Goal: Task Accomplishment & Management: Use online tool/utility

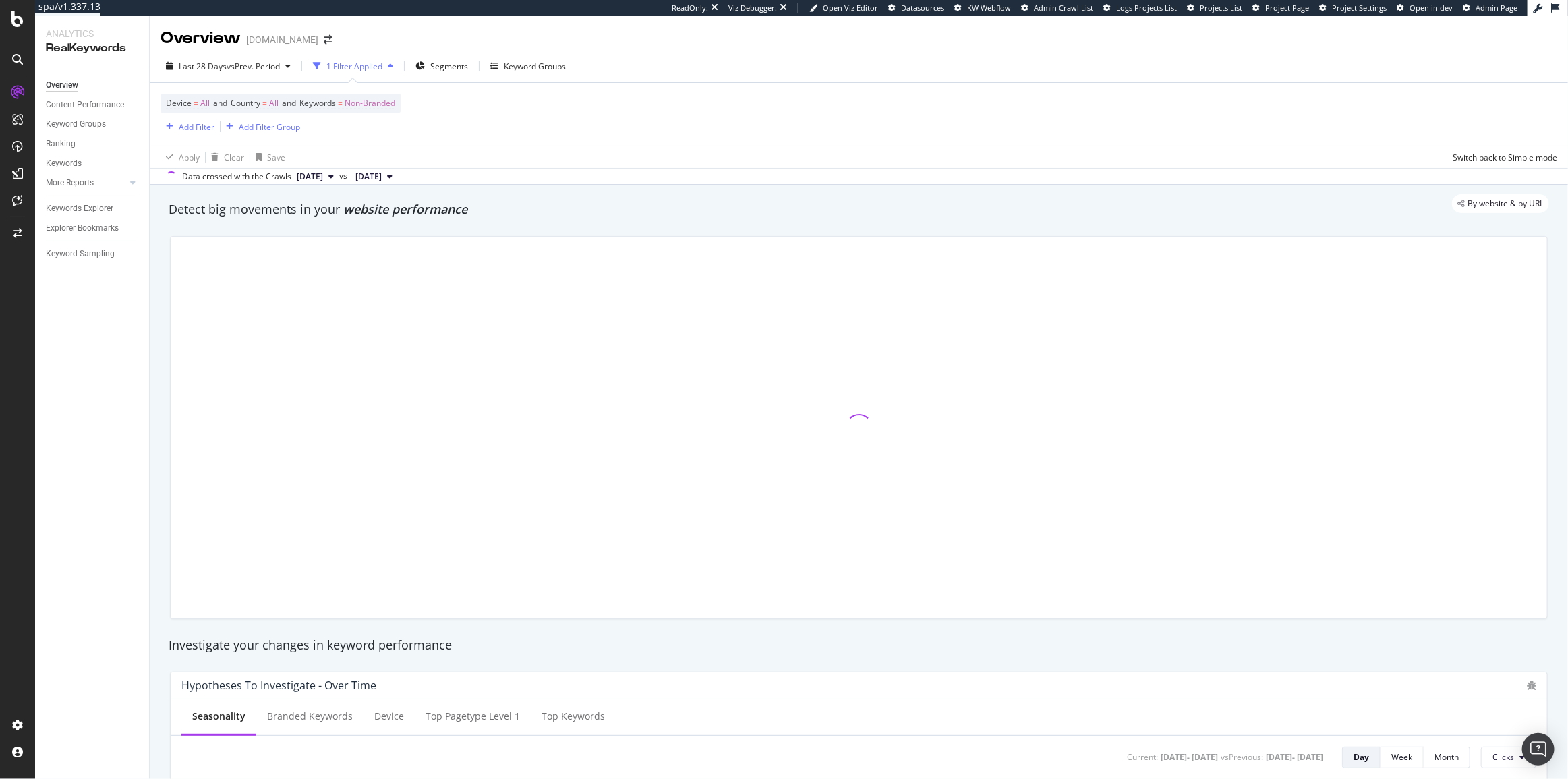
click at [514, 79] on div "Last 28 Days vs Prev. Period 1 Filter Applied Segments Keyword Groups" at bounding box center [858, 68] width 1418 height 27
click at [520, 66] on div "Keyword Groups" at bounding box center [535, 67] width 62 height 11
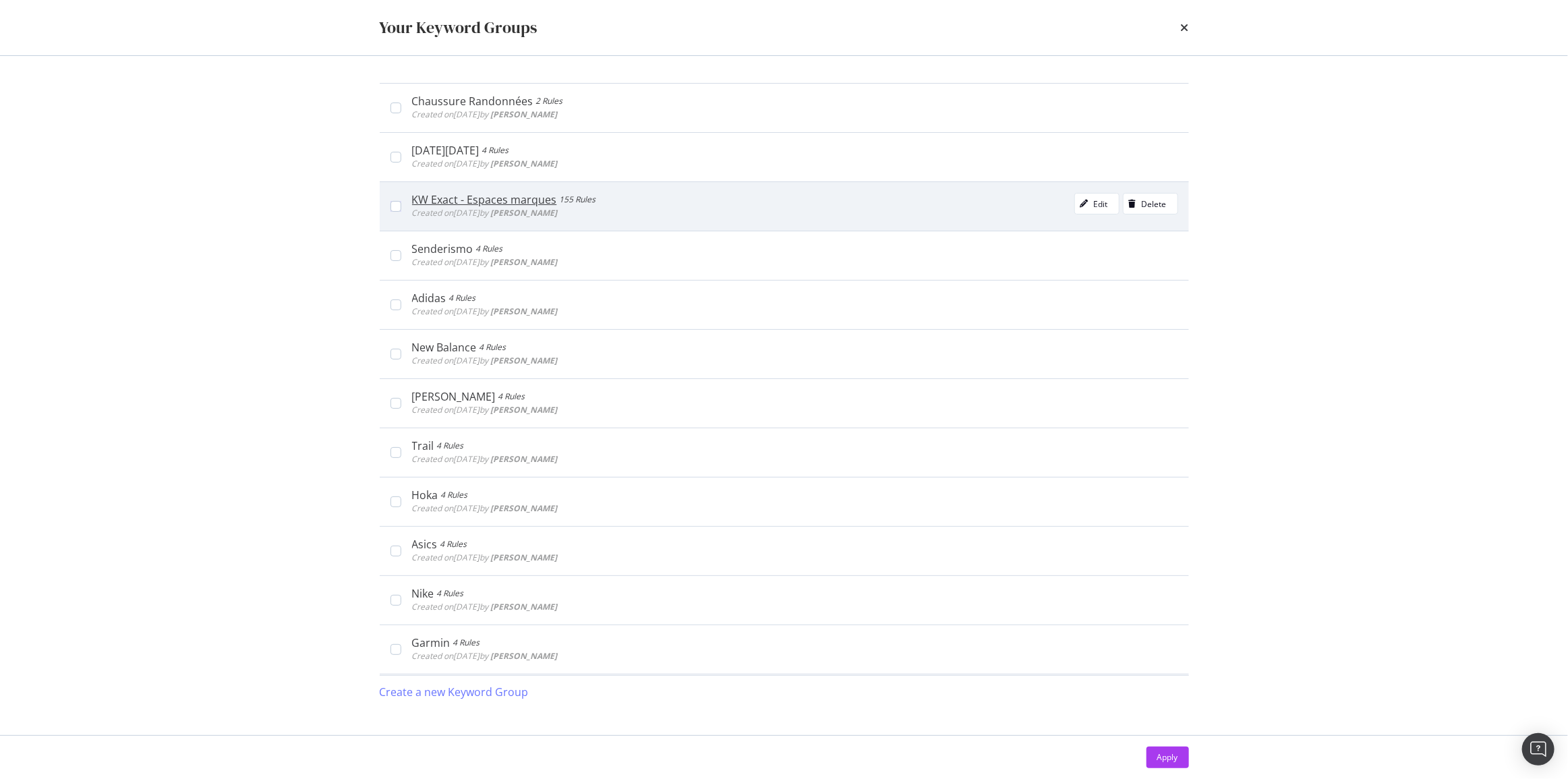
scroll to position [47, 0]
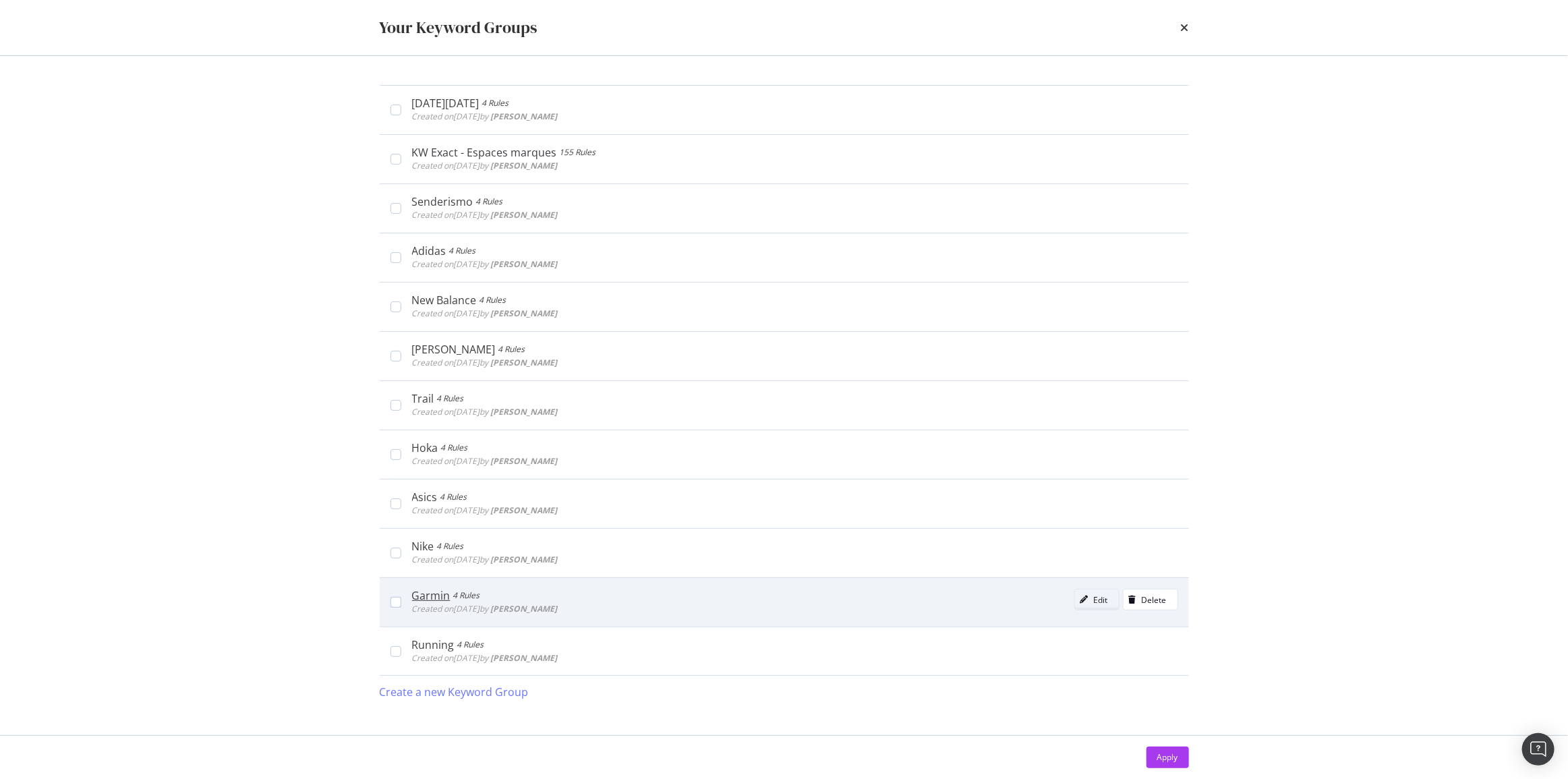
click at [1088, 607] on div "Edit" at bounding box center [1092, 599] width 33 height 19
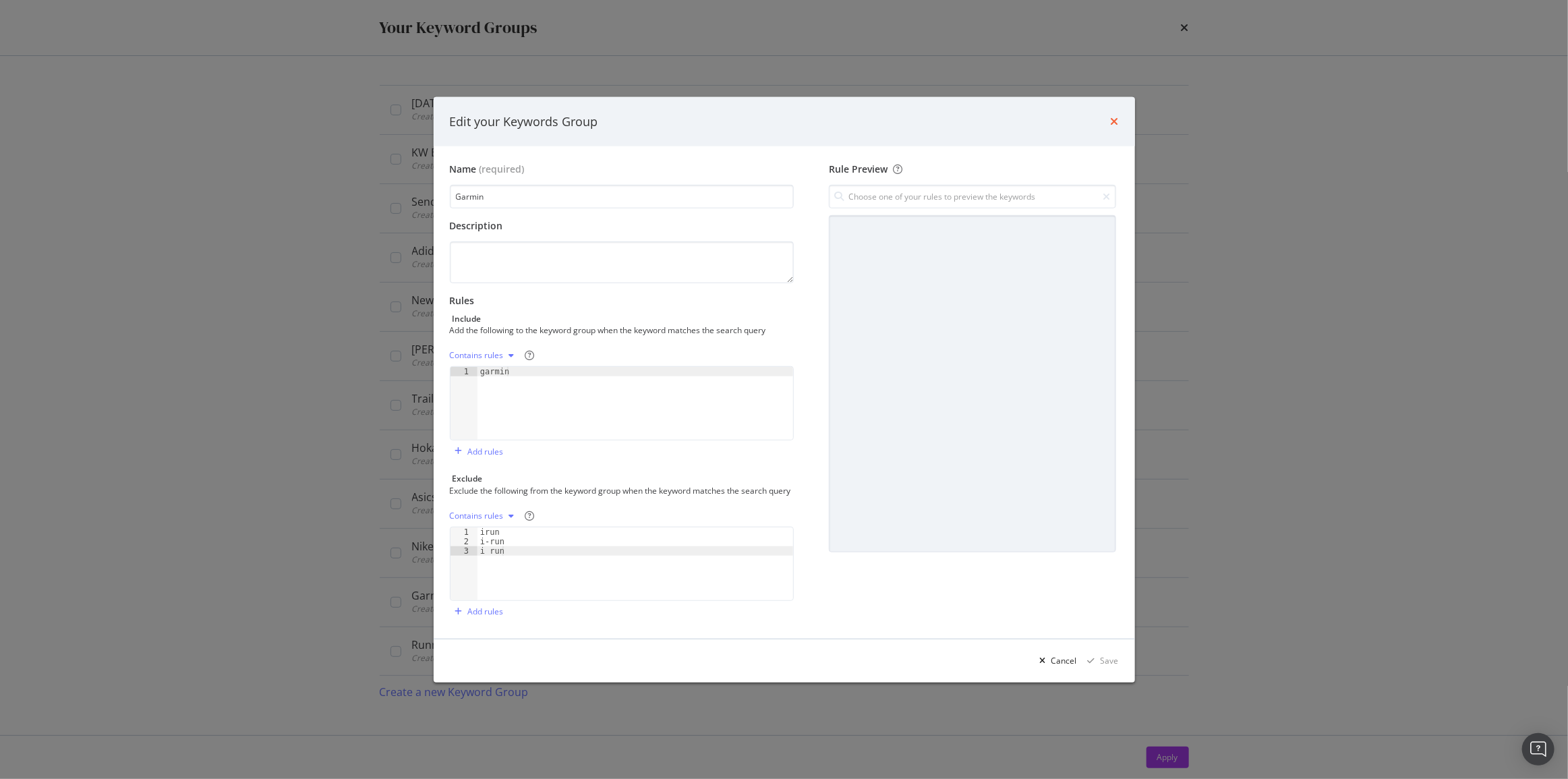
click at [1111, 118] on icon "times" at bounding box center [1115, 121] width 8 height 11
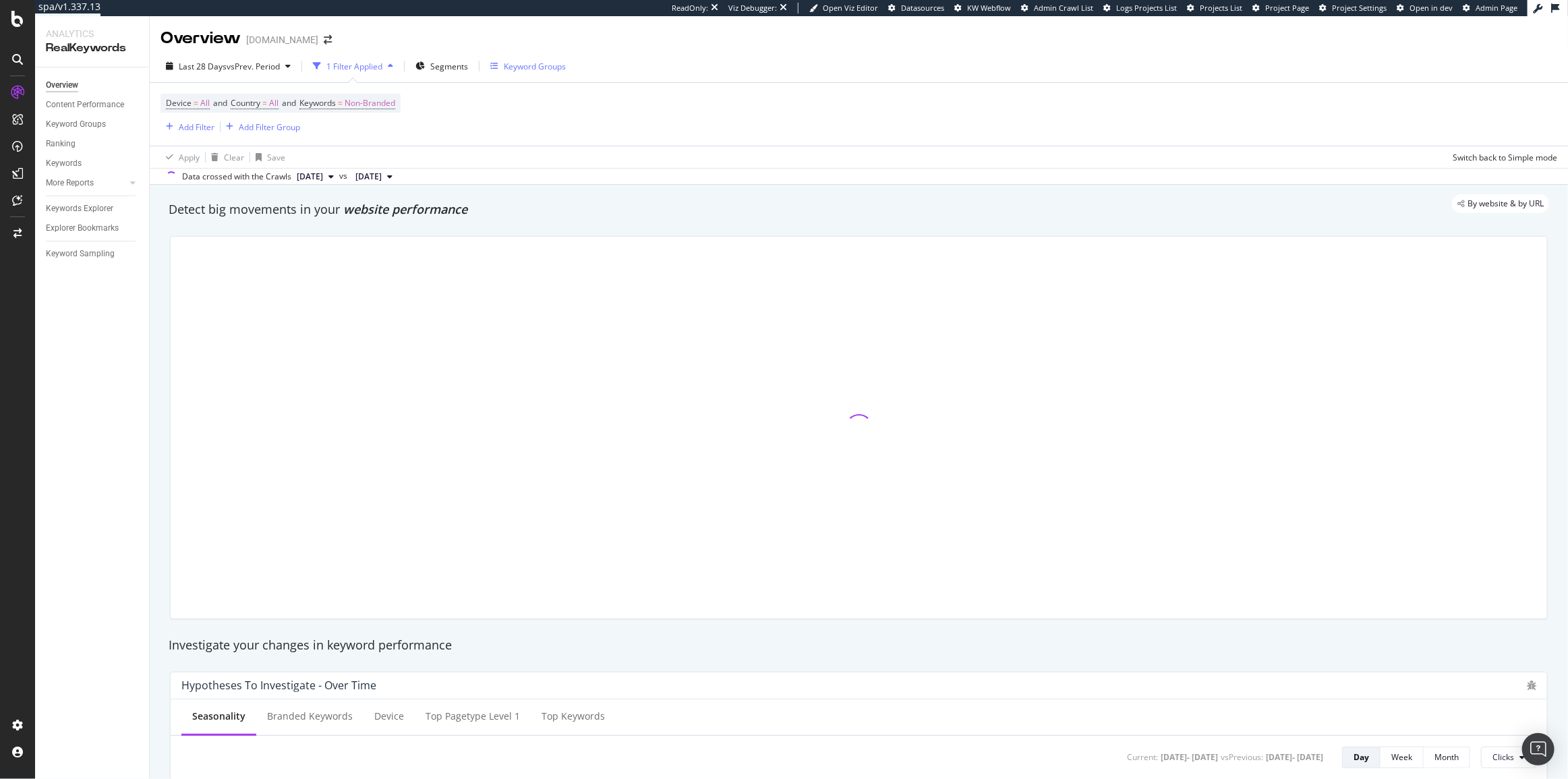
click at [540, 59] on div "Keyword Groups" at bounding box center [528, 66] width 76 height 20
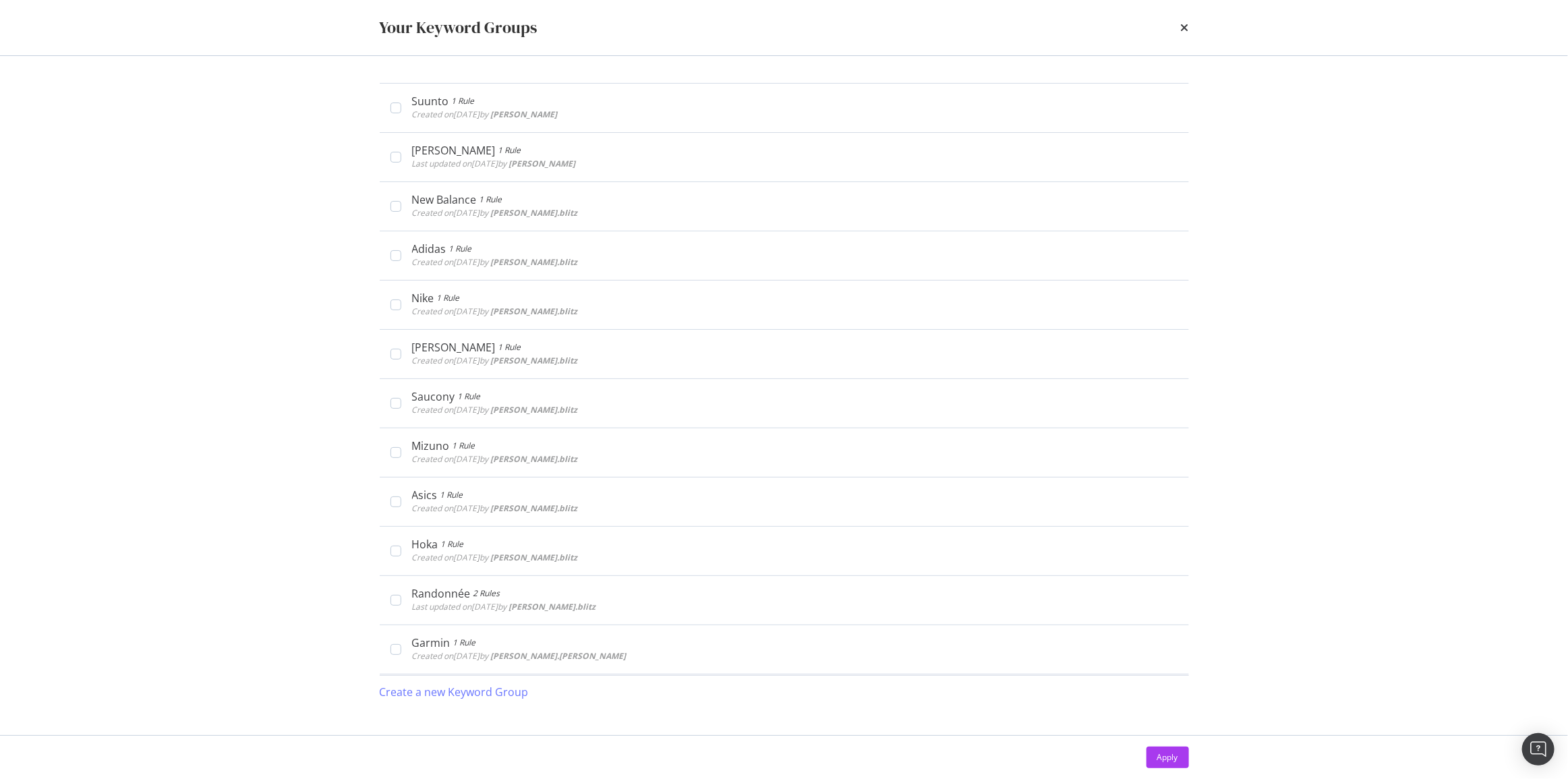
click at [1192, 22] on div "Your Keyword Groups" at bounding box center [784, 28] width 863 height 55
click at [1188, 23] on div "Your Keyword Groups" at bounding box center [784, 28] width 863 height 55
click at [1186, 26] on icon "times" at bounding box center [1185, 27] width 8 height 11
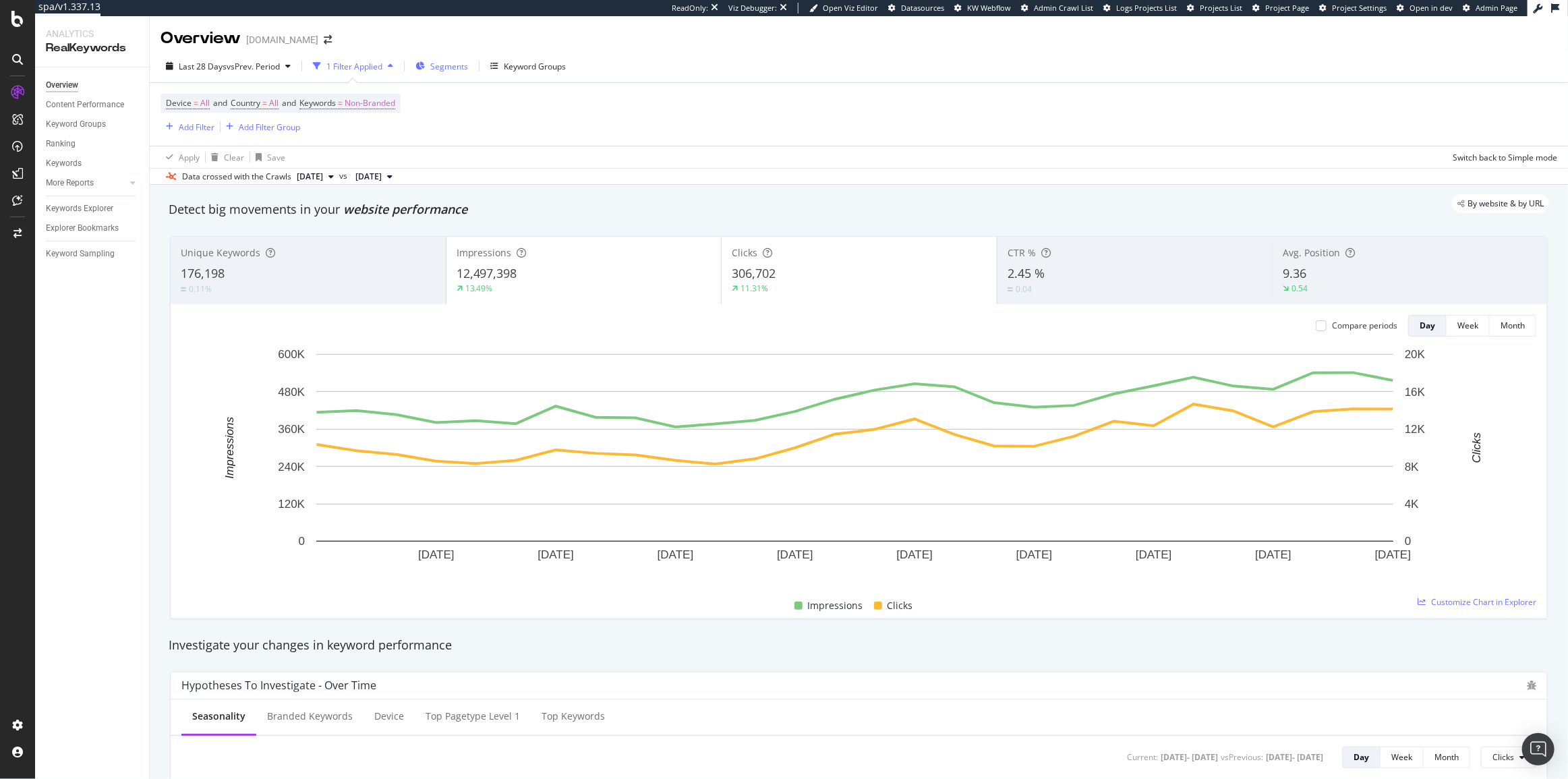
click at [454, 65] on span "Segments" at bounding box center [449, 67] width 37 height 11
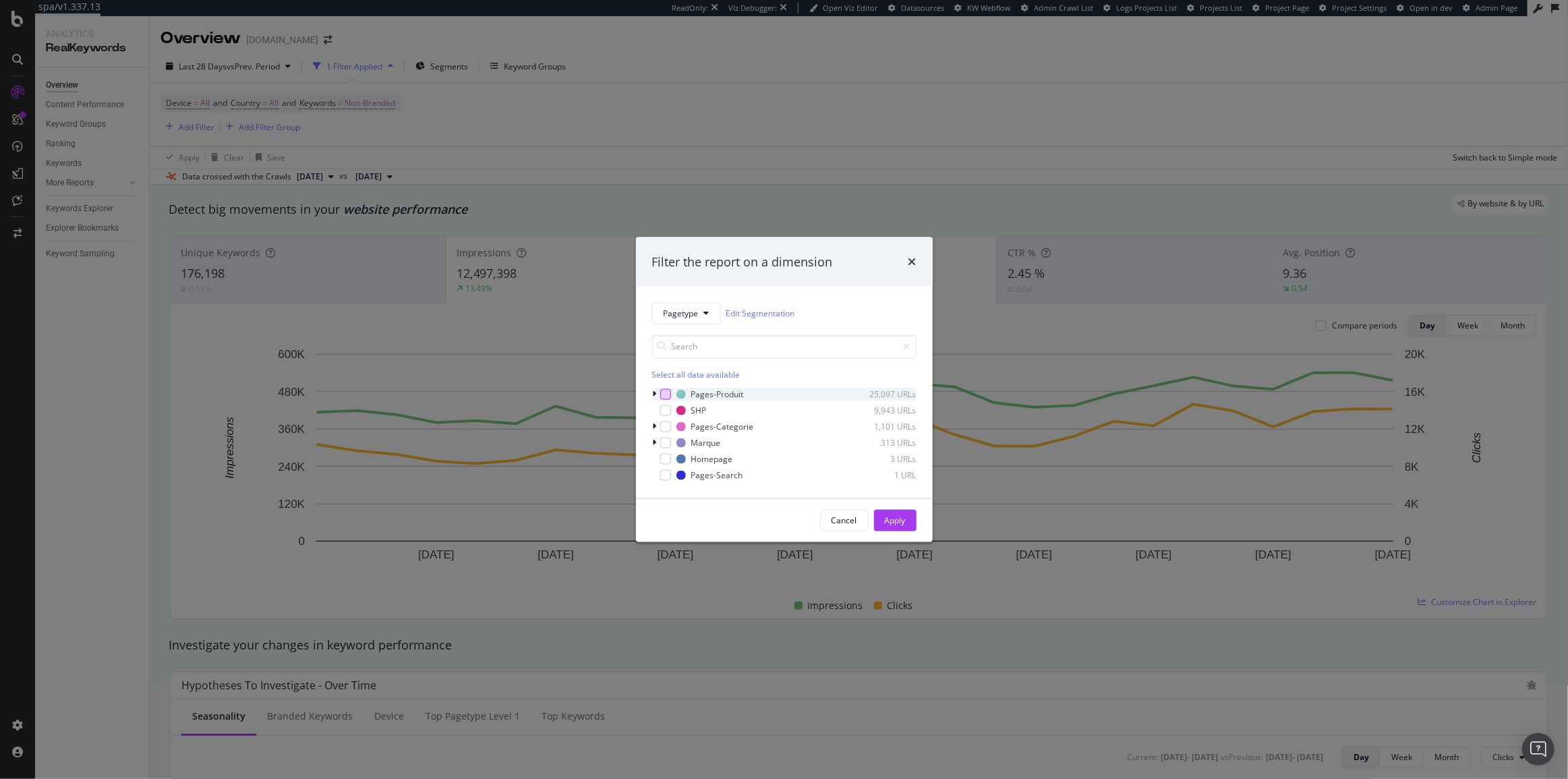
click at [668, 398] on div "modal" at bounding box center [665, 394] width 11 height 11
click at [894, 511] on div "Apply" at bounding box center [896, 520] width 21 height 20
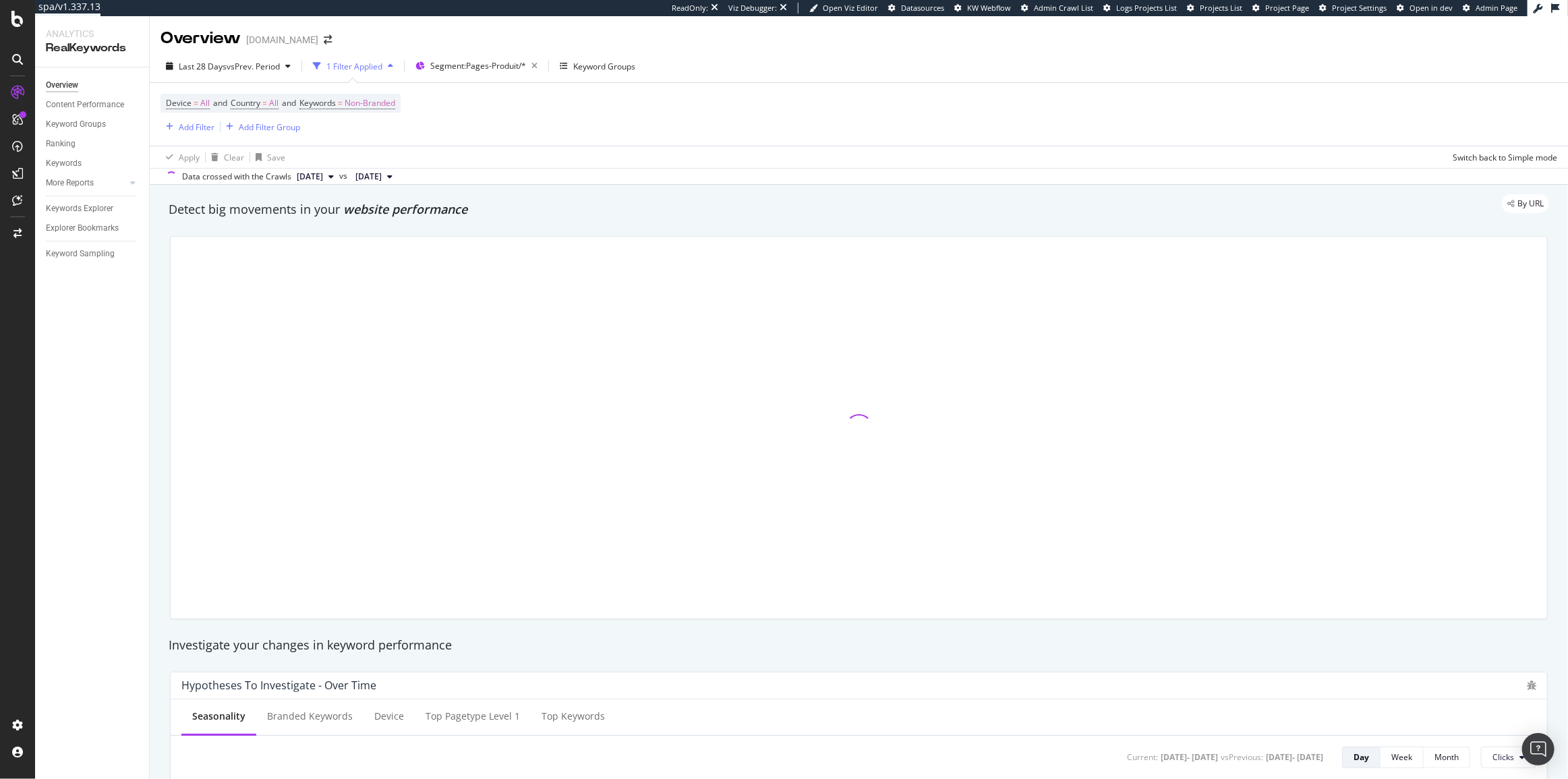
click at [216, 52] on div "Last 28 Days vs Prev. Period 1 Filter Applied Segment: Pages-Produit/* Keyword …" at bounding box center [858, 117] width 1418 height 135
click at [210, 67] on span "Last 28 Days" at bounding box center [202, 67] width 48 height 11
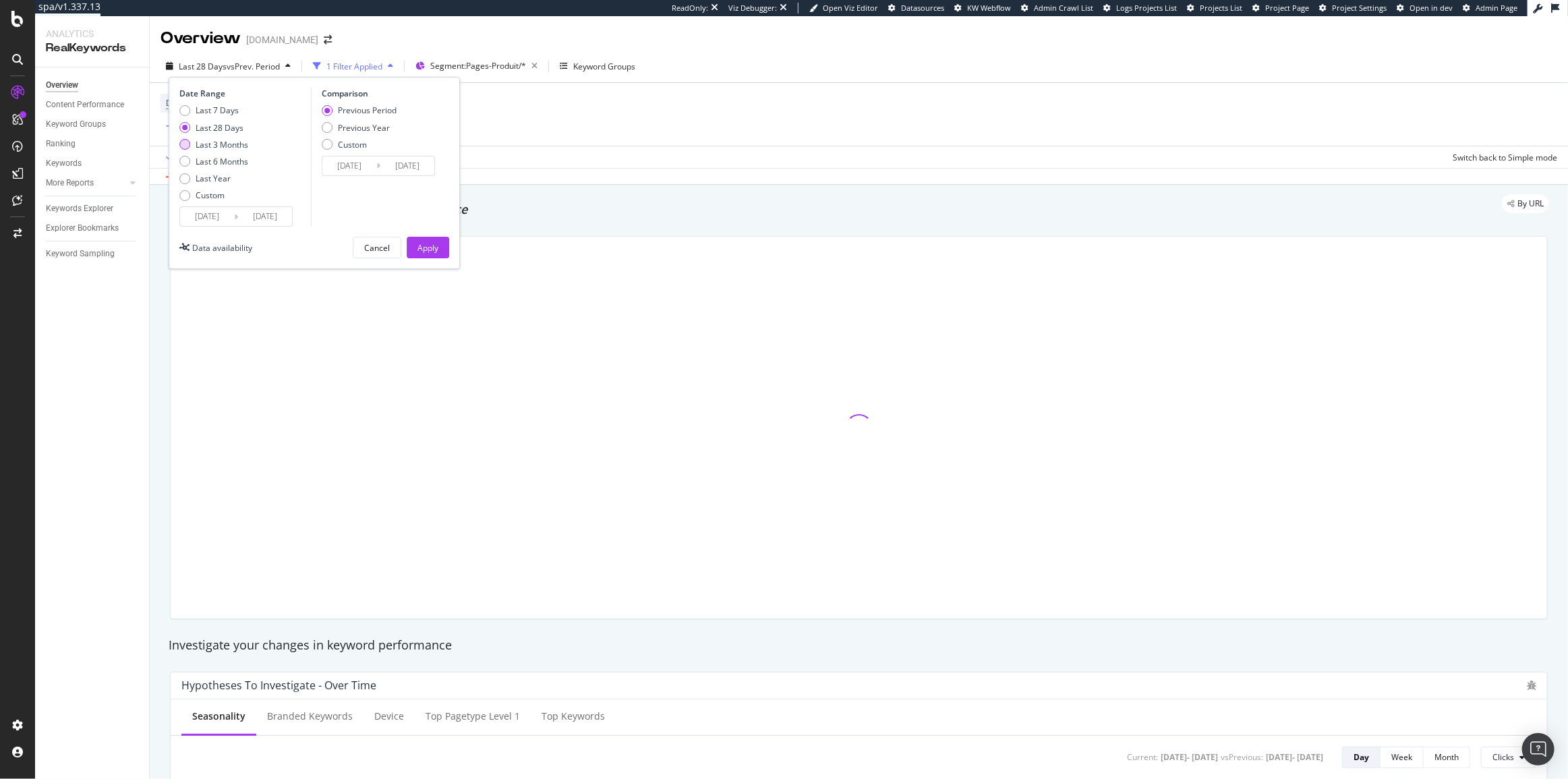
click at [210, 144] on div "Last 3 Months" at bounding box center [222, 145] width 53 height 11
type input "[DATE]"
click at [354, 119] on div "Previous Period Previous Year Custom" at bounding box center [359, 130] width 75 height 50
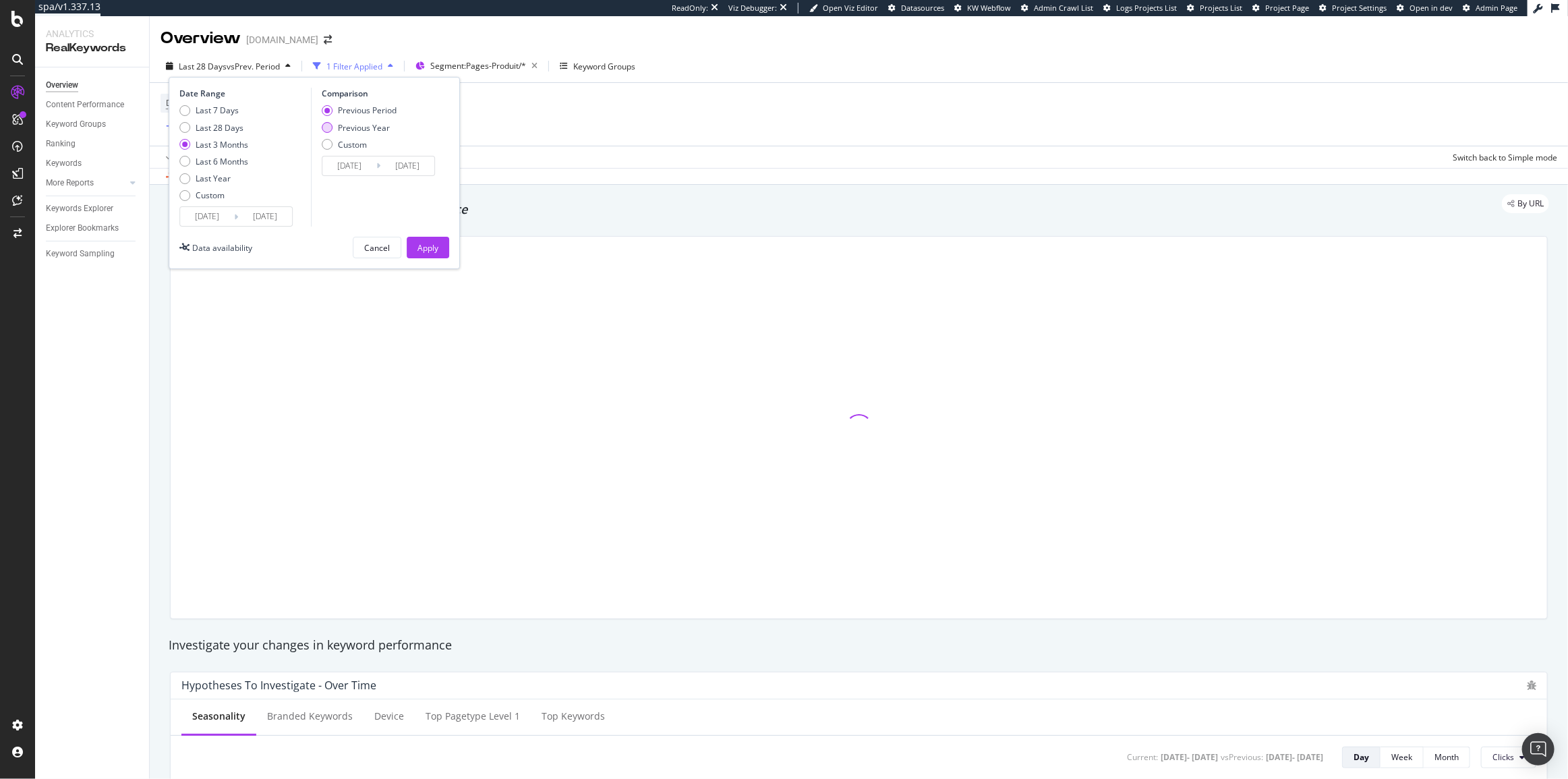
click at [358, 129] on div "Previous Year" at bounding box center [364, 128] width 52 height 11
type input "[DATE]"
click at [213, 125] on div "Last 28 Days" at bounding box center [219, 128] width 48 height 11
type input "[DATE]"
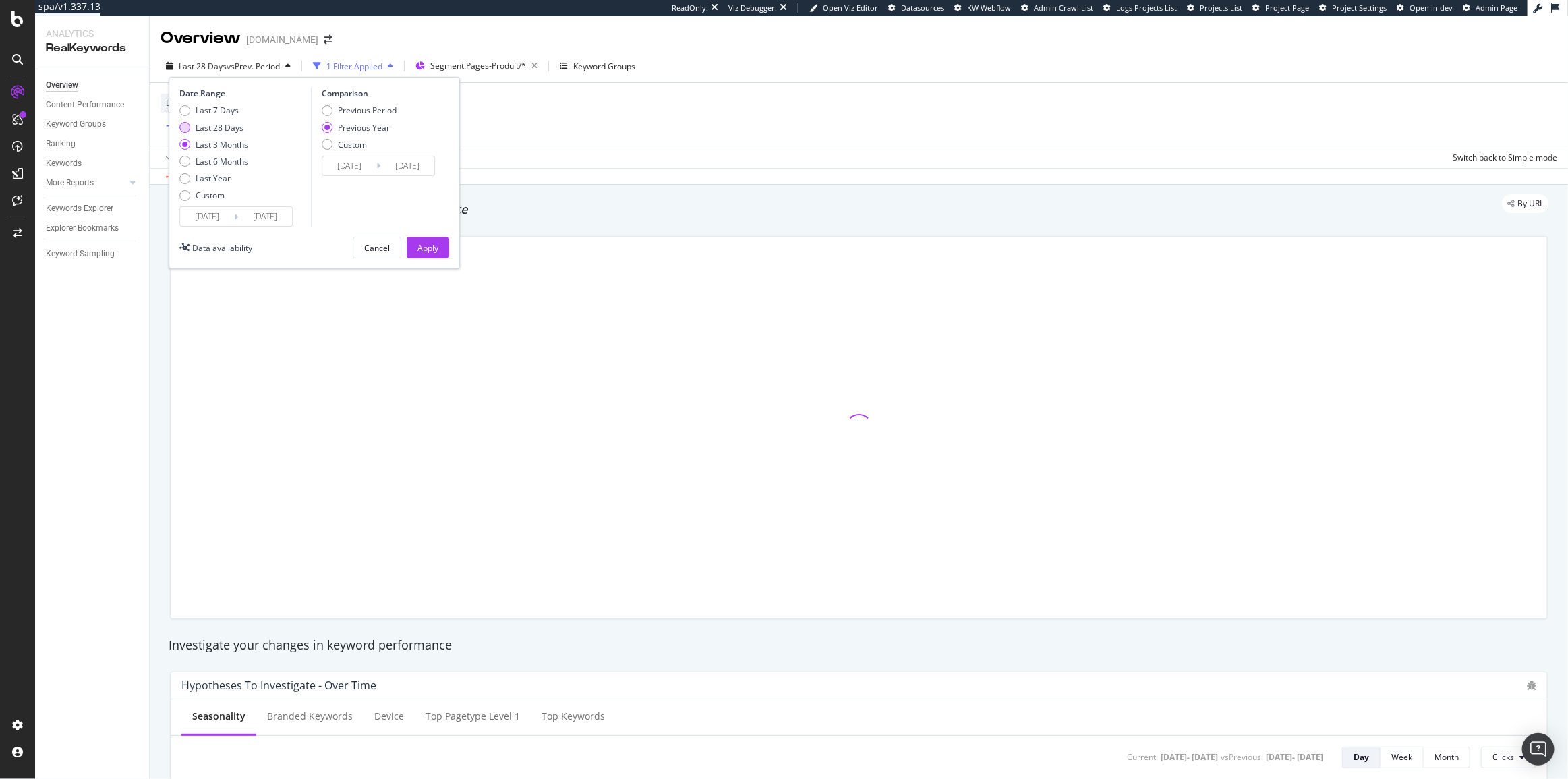
type input "[DATE]"
click at [430, 244] on div "Apply" at bounding box center [428, 248] width 21 height 11
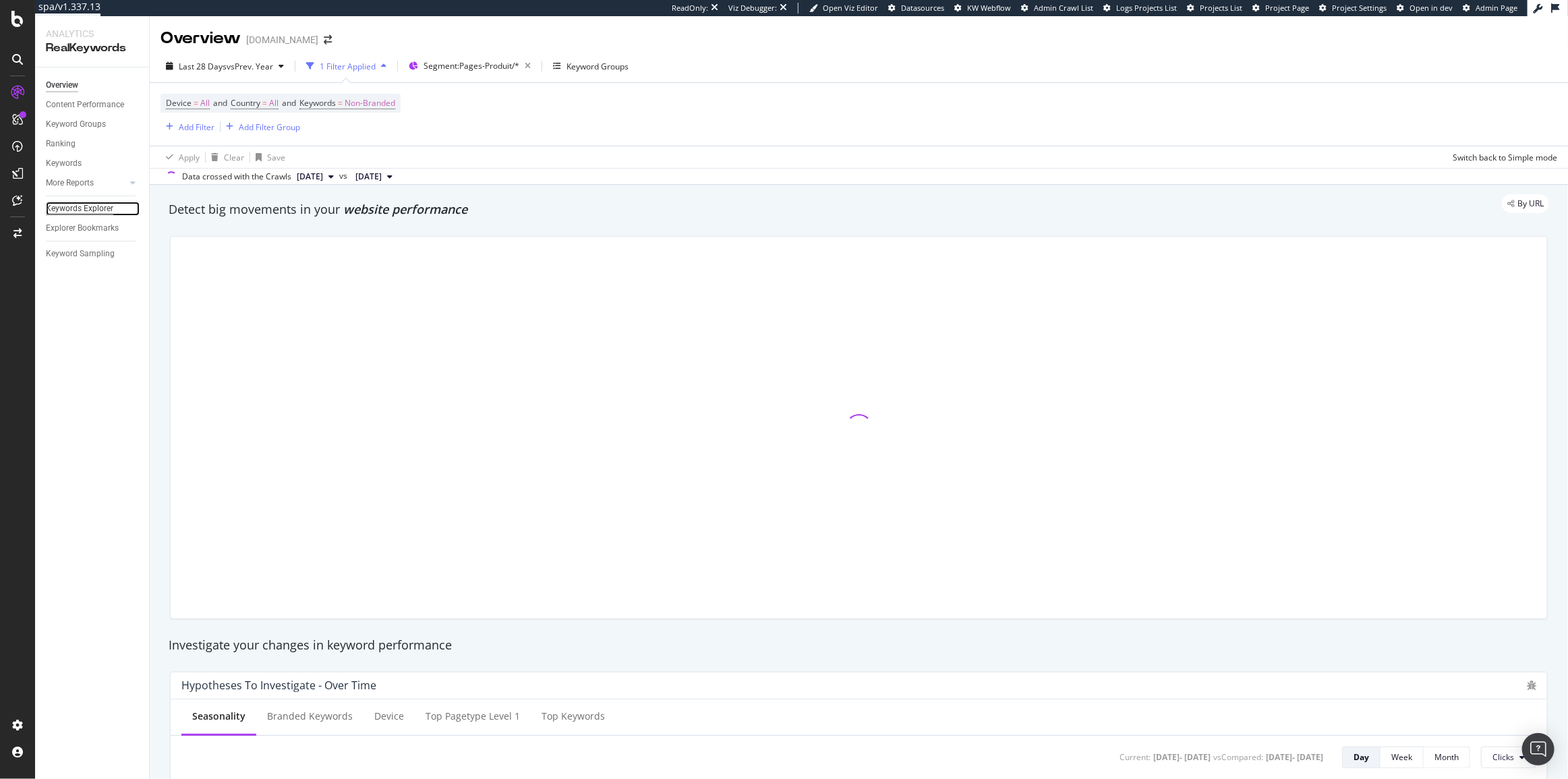
click at [52, 205] on div "Keywords Explorer" at bounding box center [79, 208] width 67 height 14
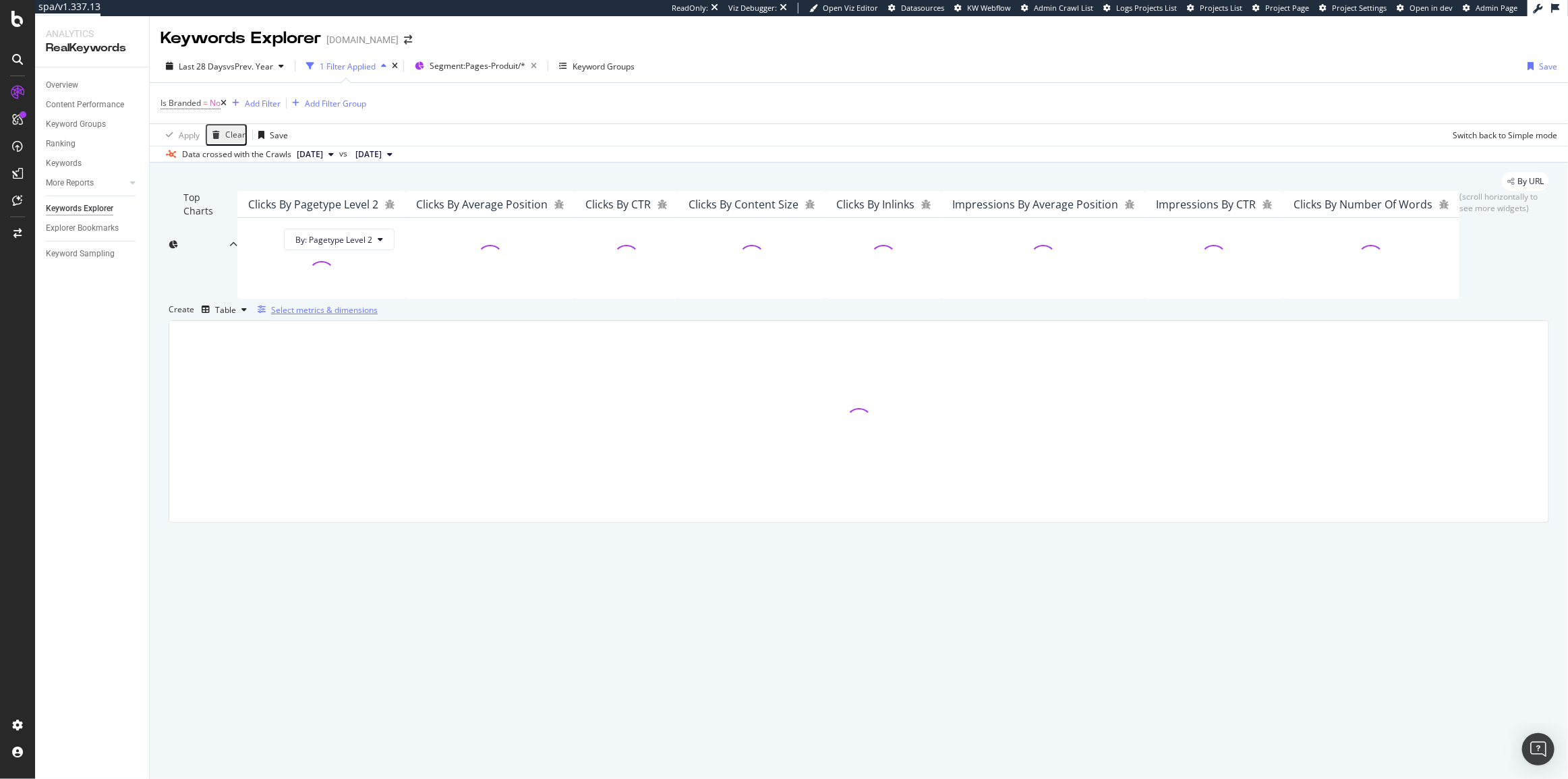
click at [378, 316] on div "Select metrics & dimensions" at bounding box center [324, 310] width 106 height 11
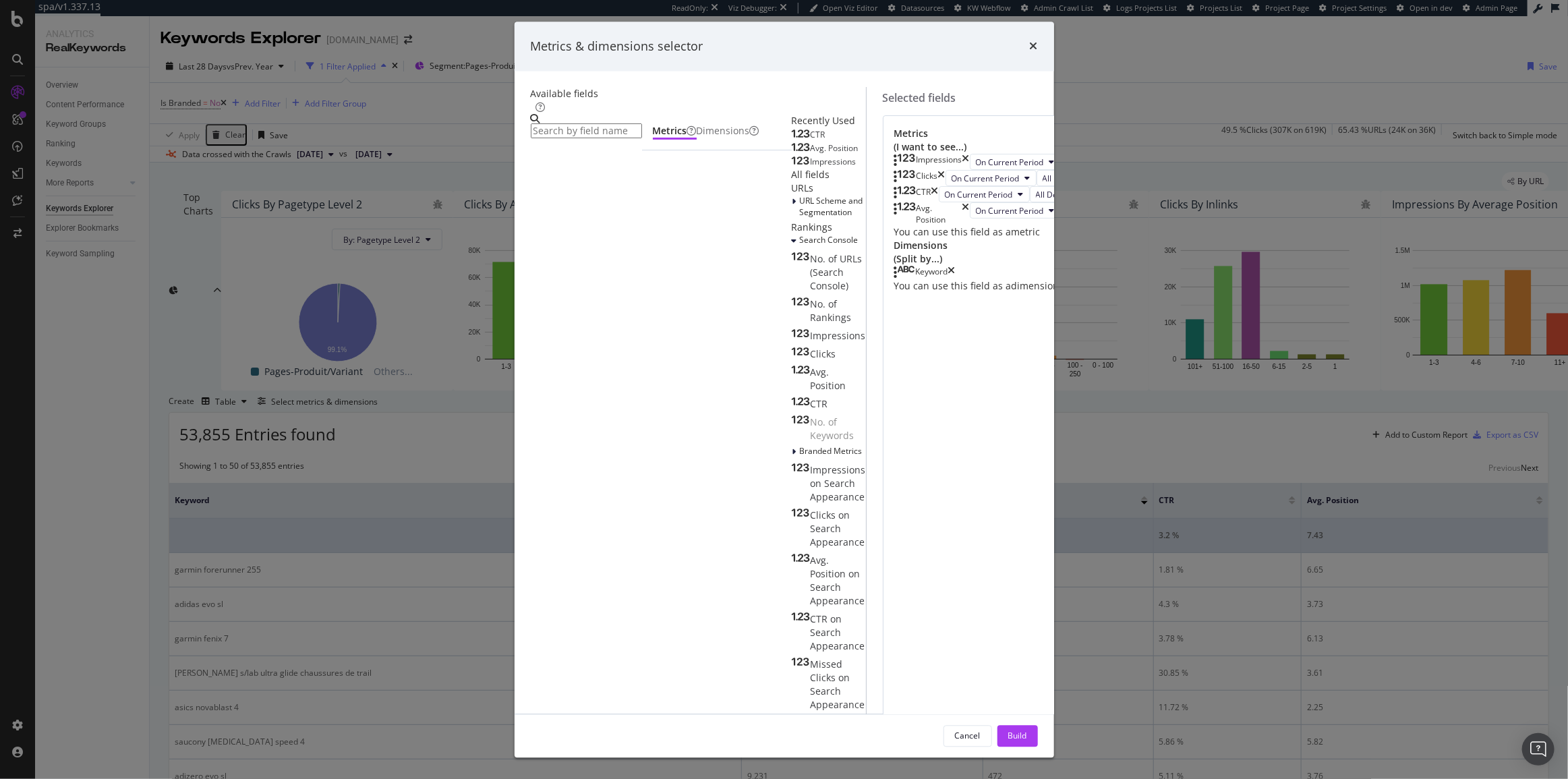
click at [981, 730] on div "Cancel" at bounding box center [968, 736] width 26 height 11
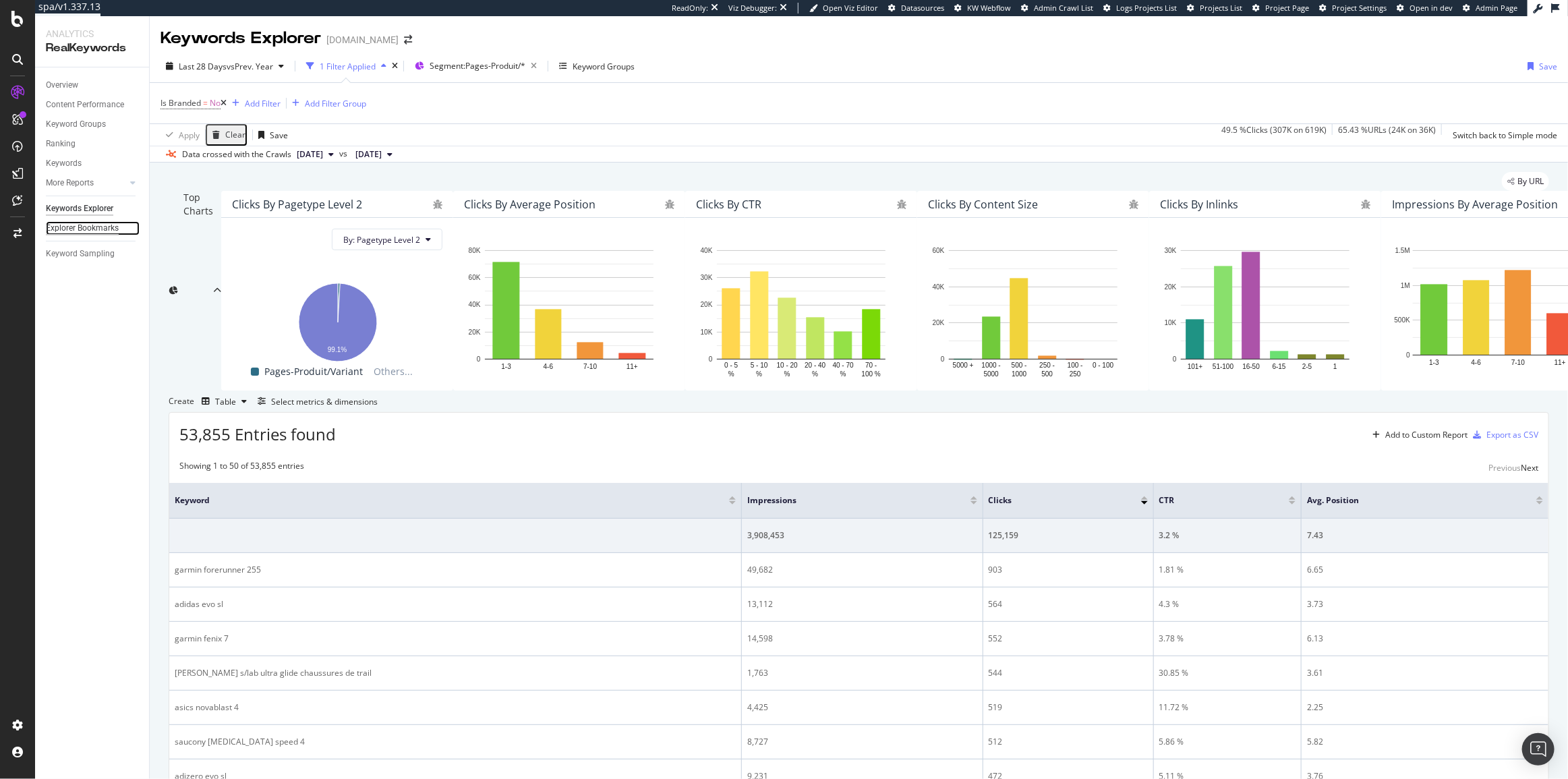
click at [78, 227] on div "Explorer Bookmarks" at bounding box center [82, 228] width 73 height 14
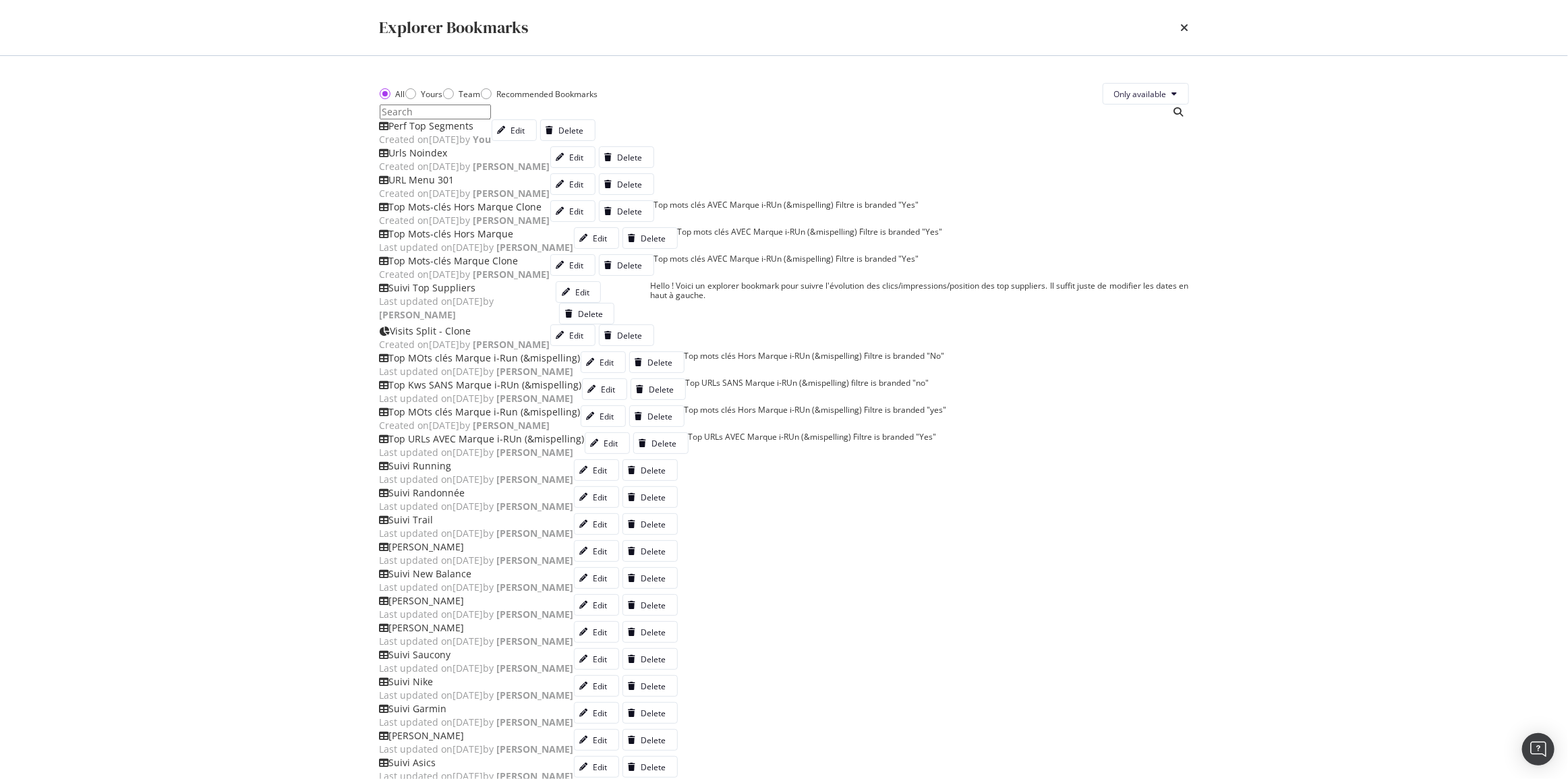
click at [492, 146] on div "Created on [DATE] by You" at bounding box center [436, 139] width 112 height 14
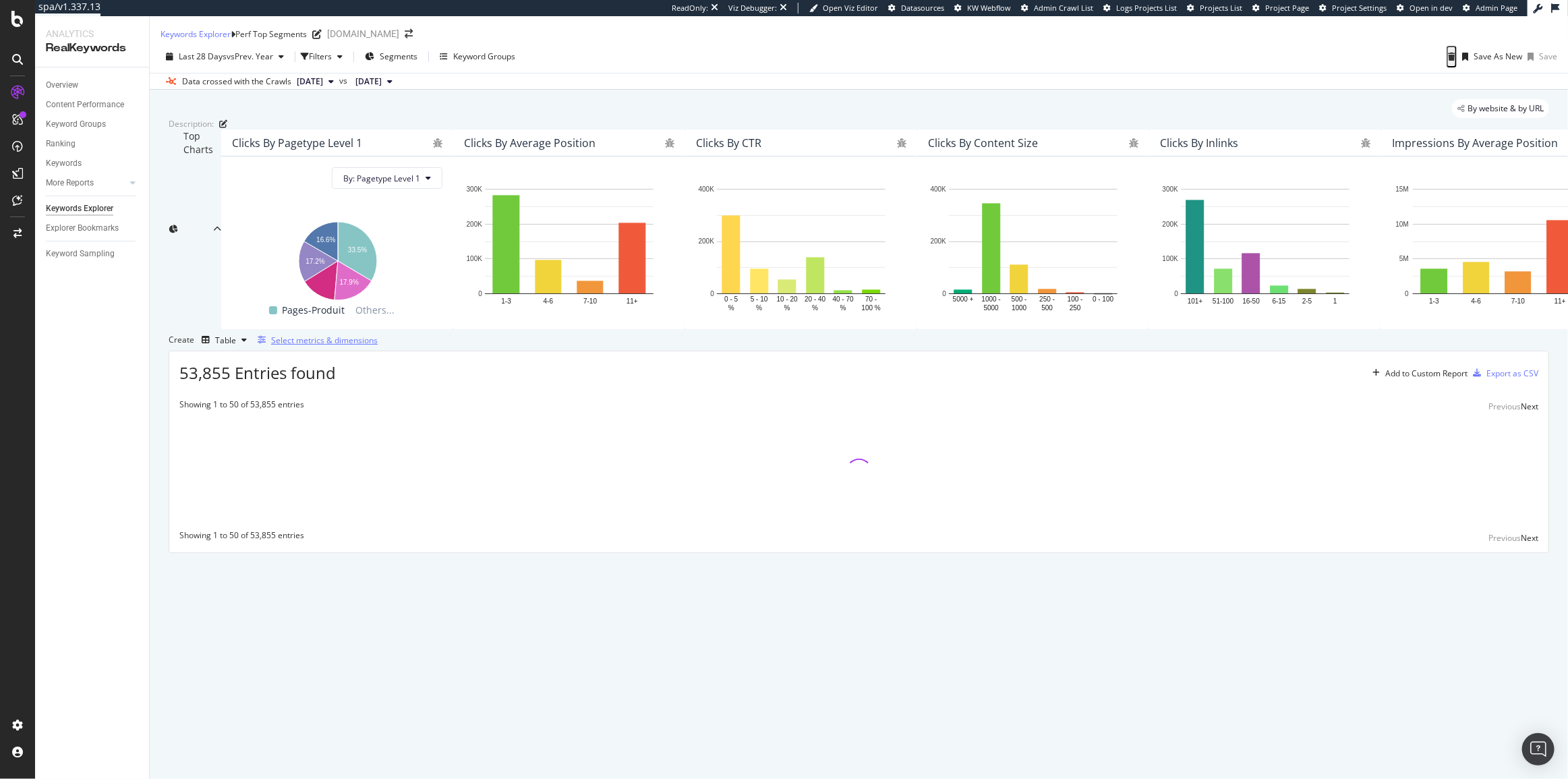
click at [378, 346] on div "Select metrics & dimensions" at bounding box center [324, 341] width 106 height 11
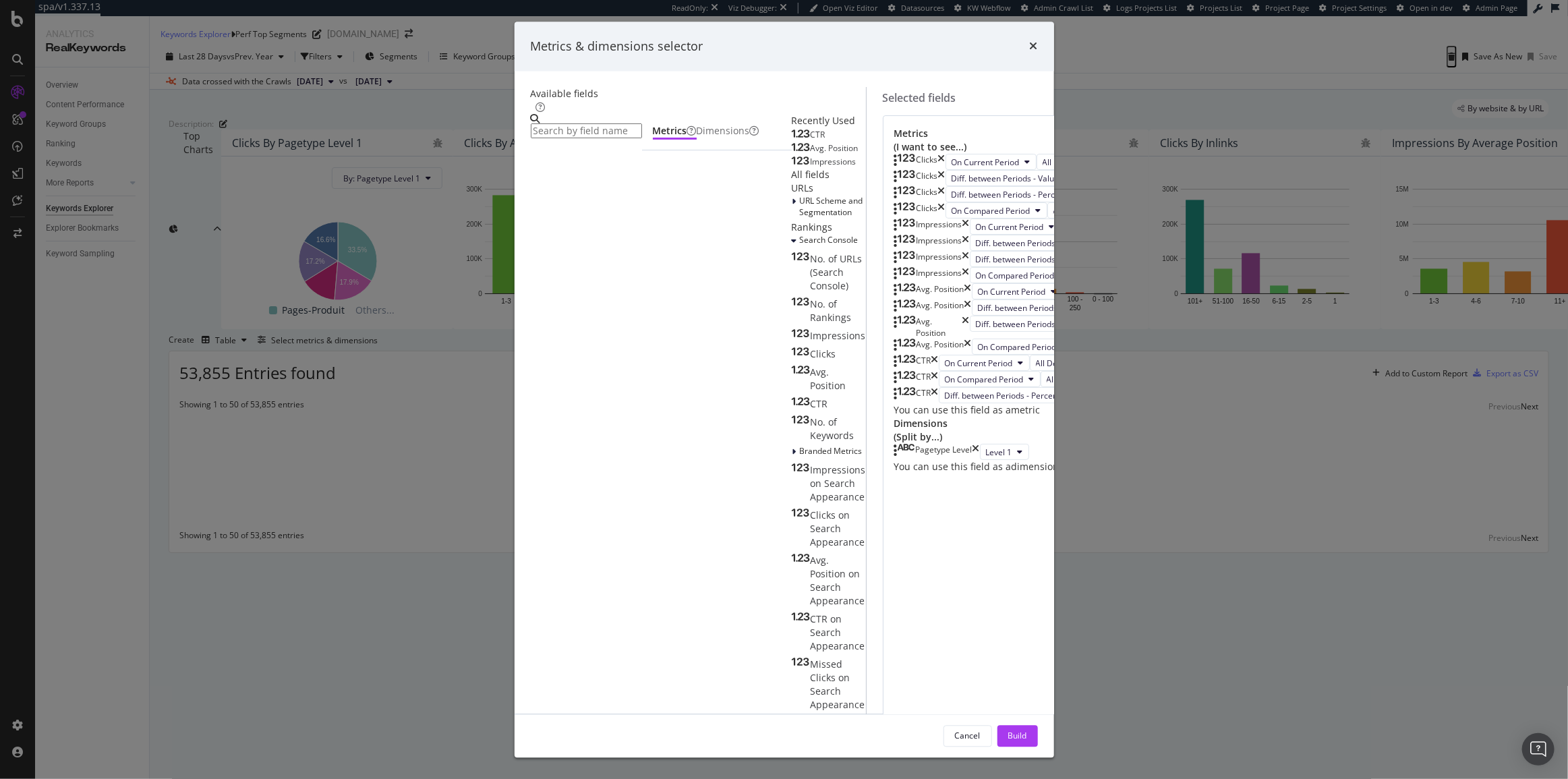
scroll to position [540, 0]
click at [982, 725] on button "Cancel" at bounding box center [968, 736] width 49 height 22
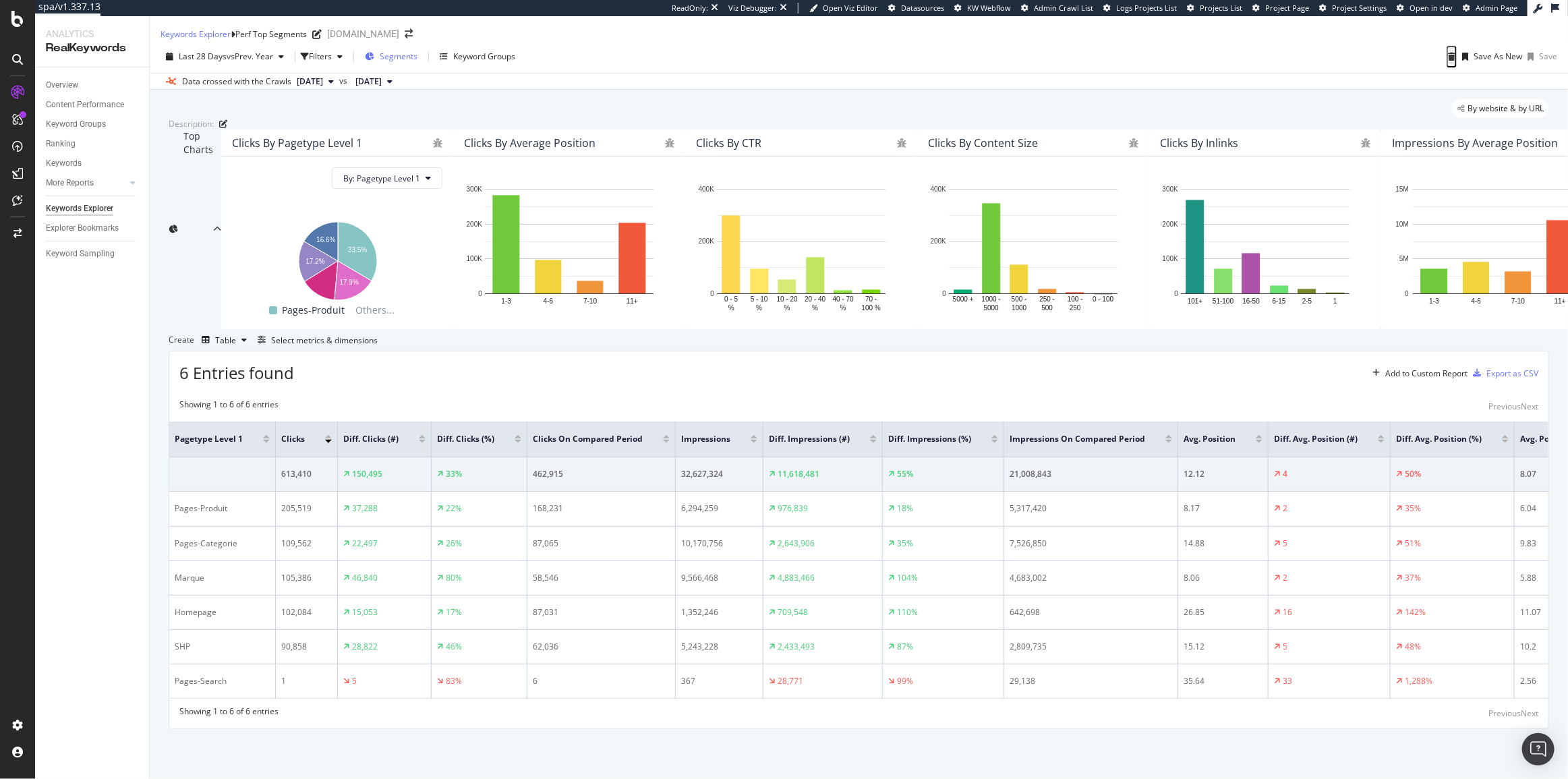
click at [416, 67] on div "Segments" at bounding box center [391, 56] width 53 height 20
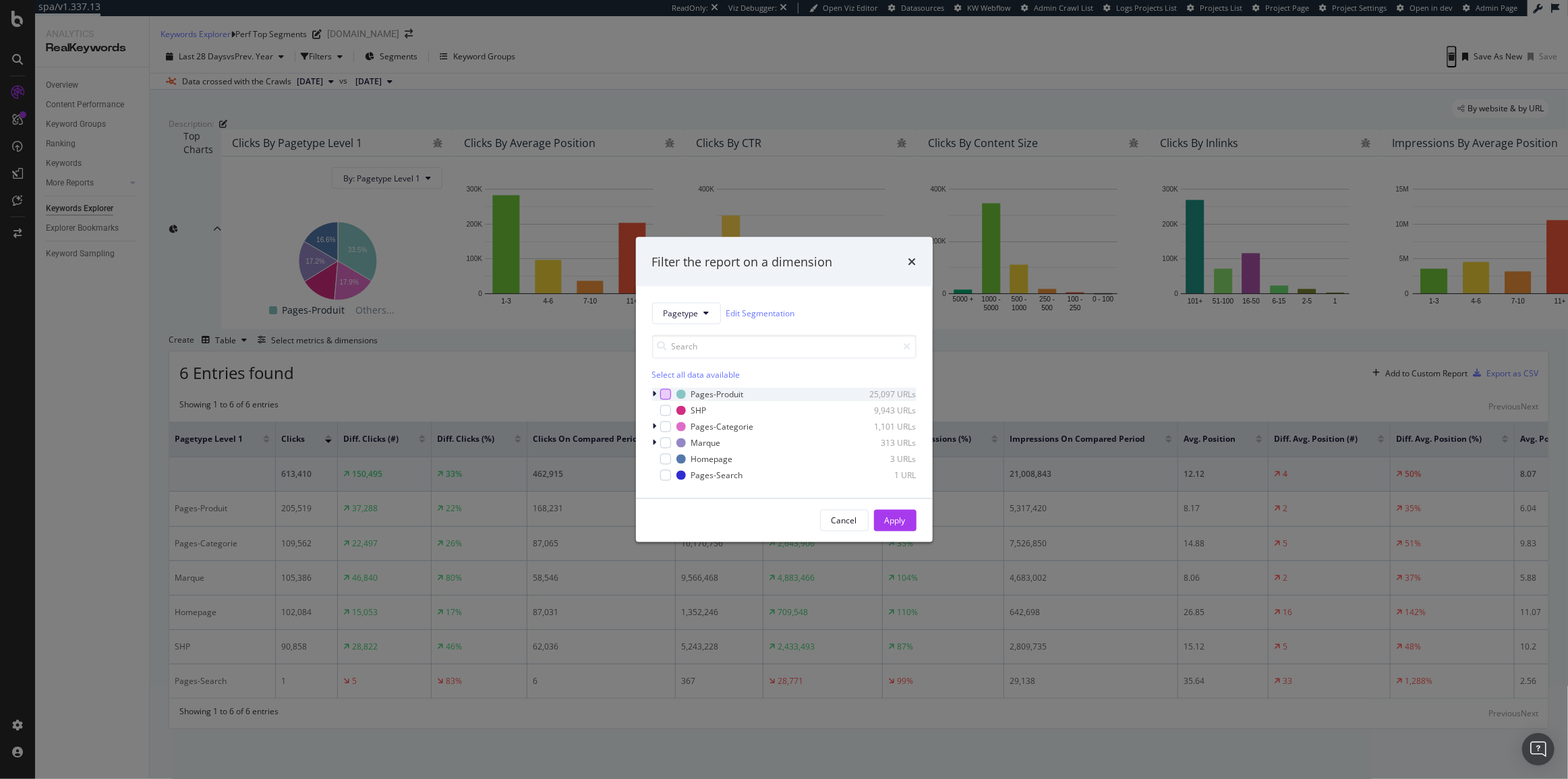
click at [663, 392] on div "modal" at bounding box center [665, 394] width 11 height 11
click at [902, 513] on div "Apply" at bounding box center [896, 520] width 21 height 20
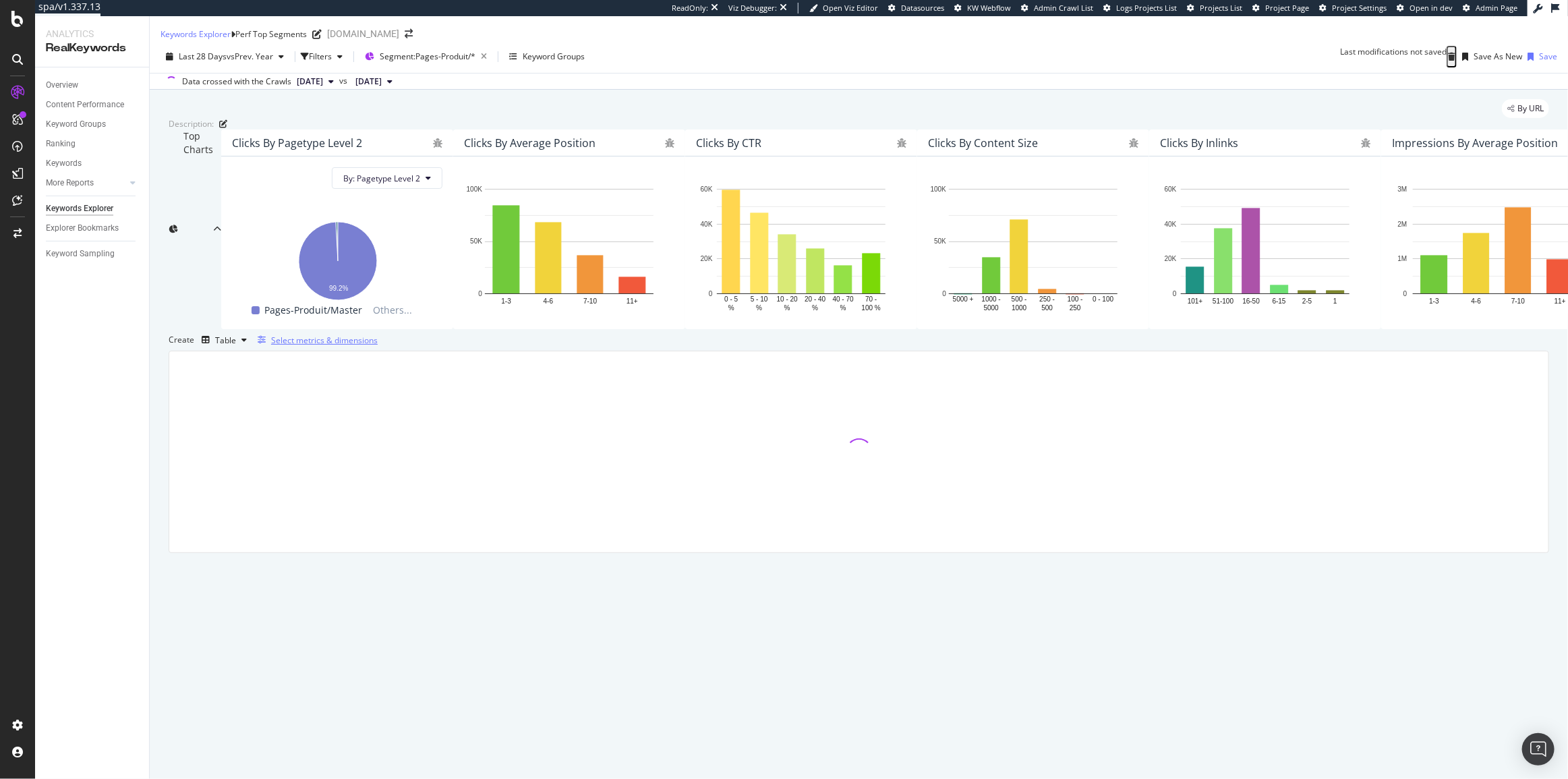
click at [271, 344] on div "button" at bounding box center [261, 340] width 19 height 8
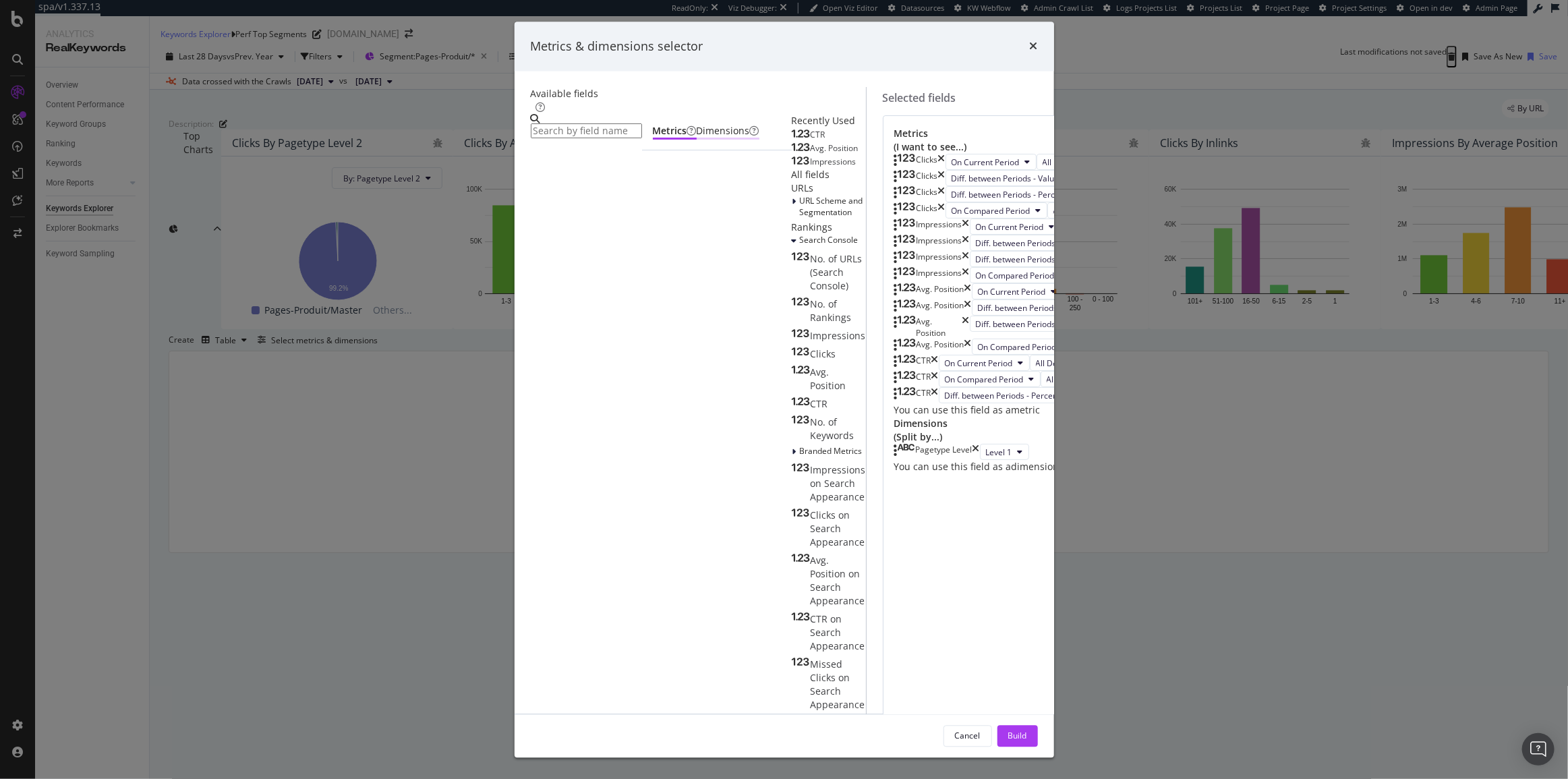
click at [697, 141] on div "Dimensions" at bounding box center [728, 133] width 63 height 15
click at [561, 139] on input "modal" at bounding box center [586, 132] width 111 height 15
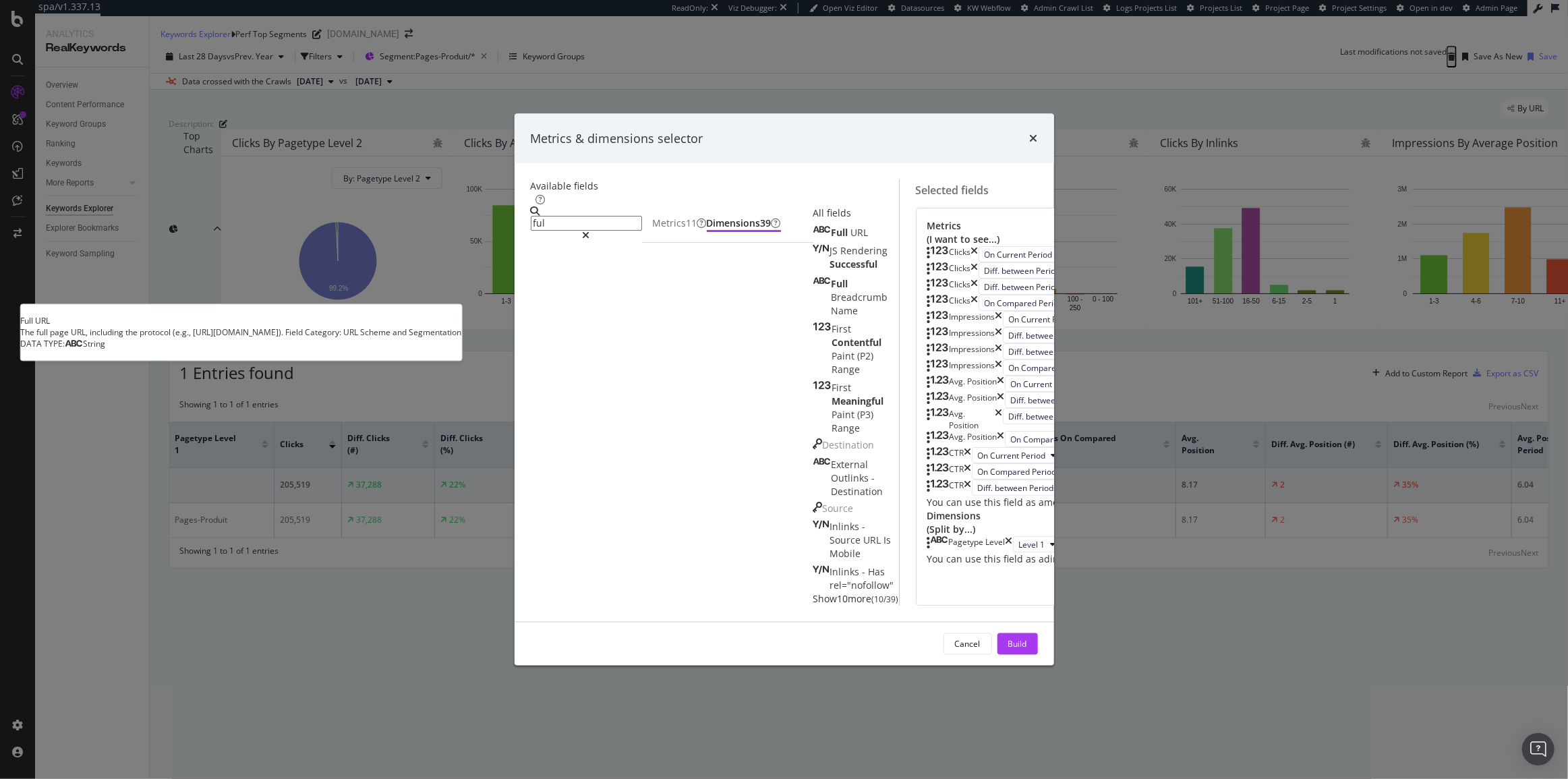
type input "ful"
click at [832, 239] on span "Full" at bounding box center [841, 233] width 20 height 13
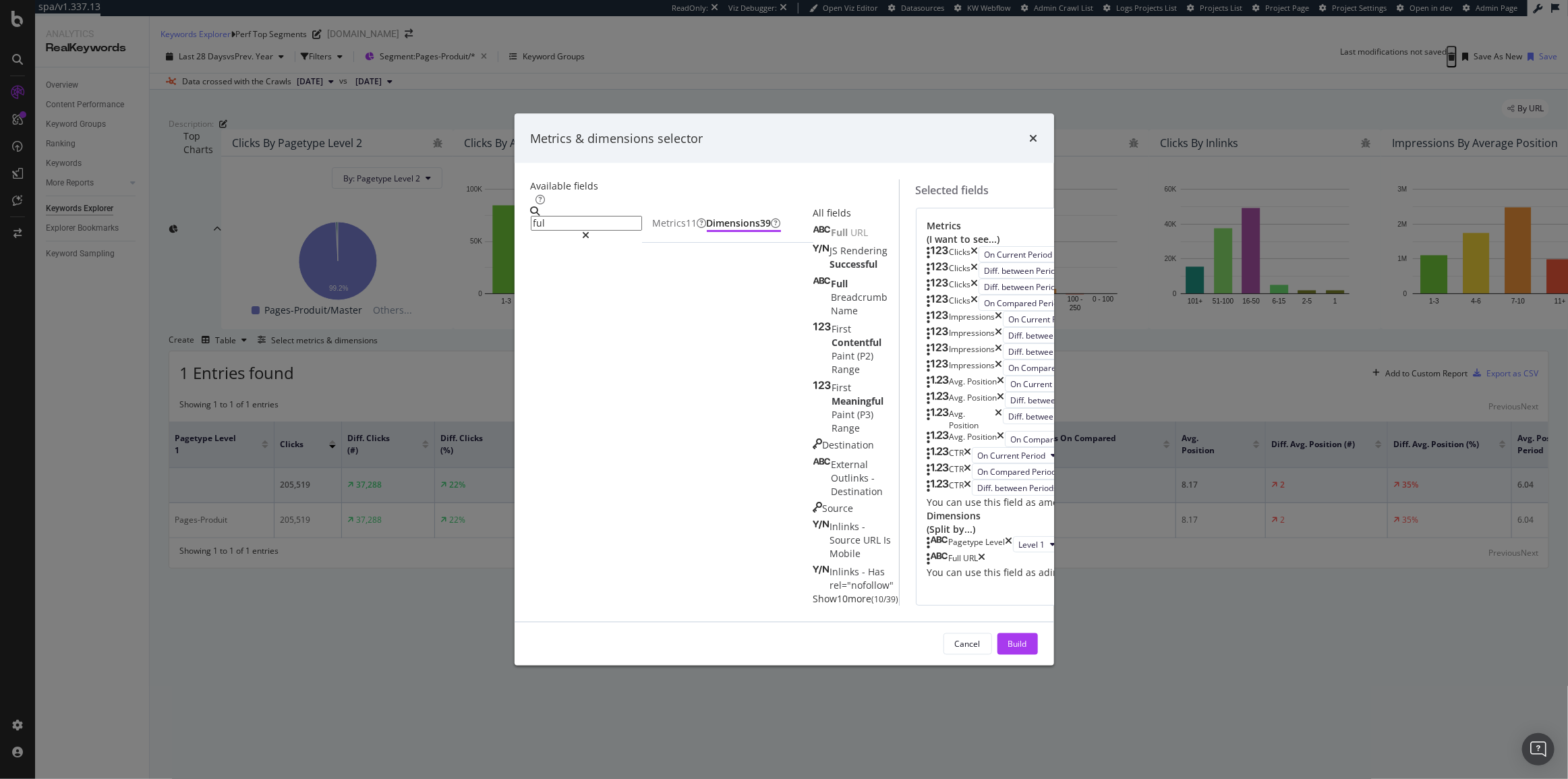
click at [1013, 537] on icon "times" at bounding box center [1009, 545] width 7 height 16
click at [1027, 638] on div "Build" at bounding box center [1018, 644] width 19 height 11
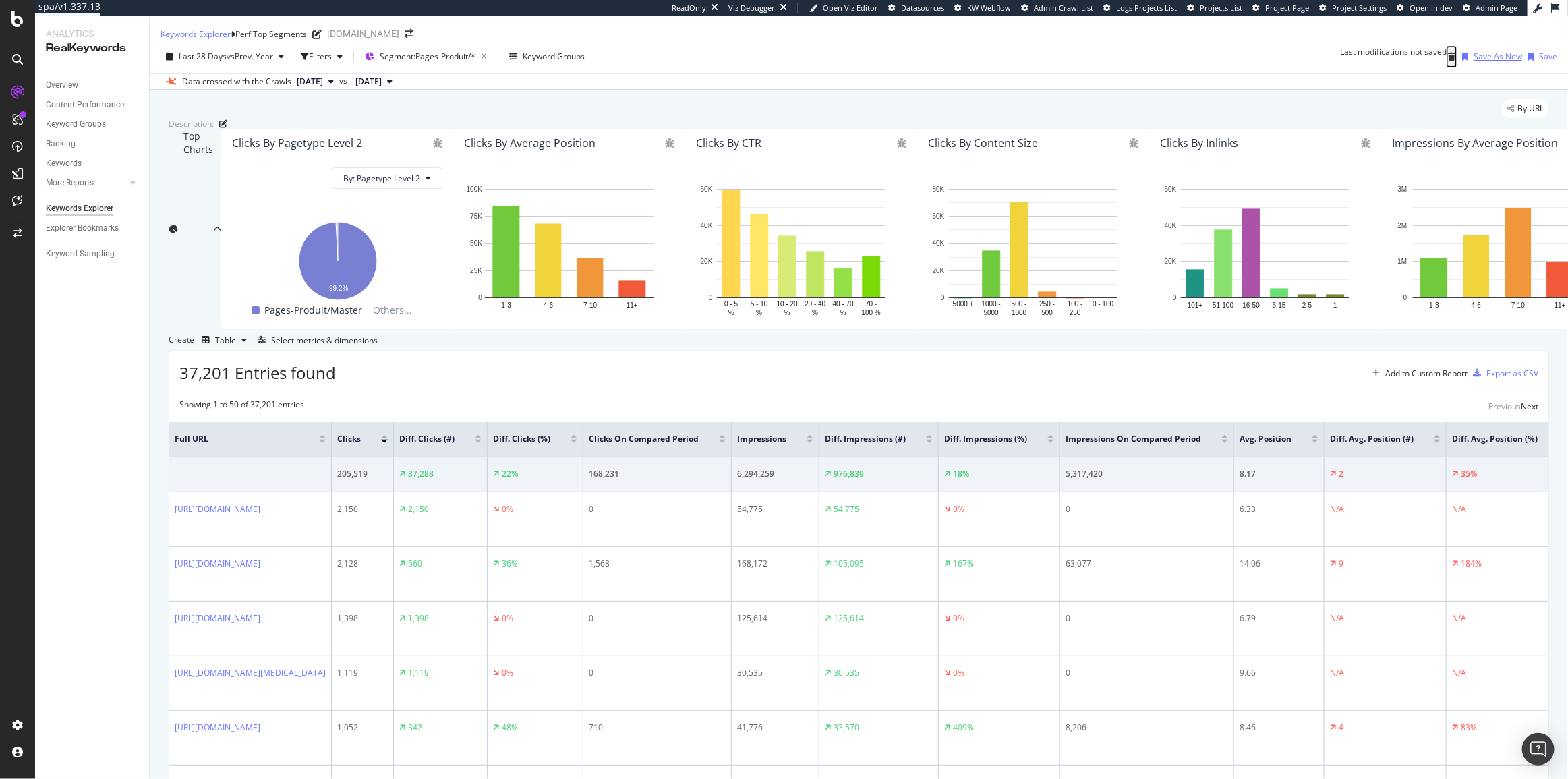
click at [1474, 62] on div "Save As New" at bounding box center [1498, 56] width 49 height 11
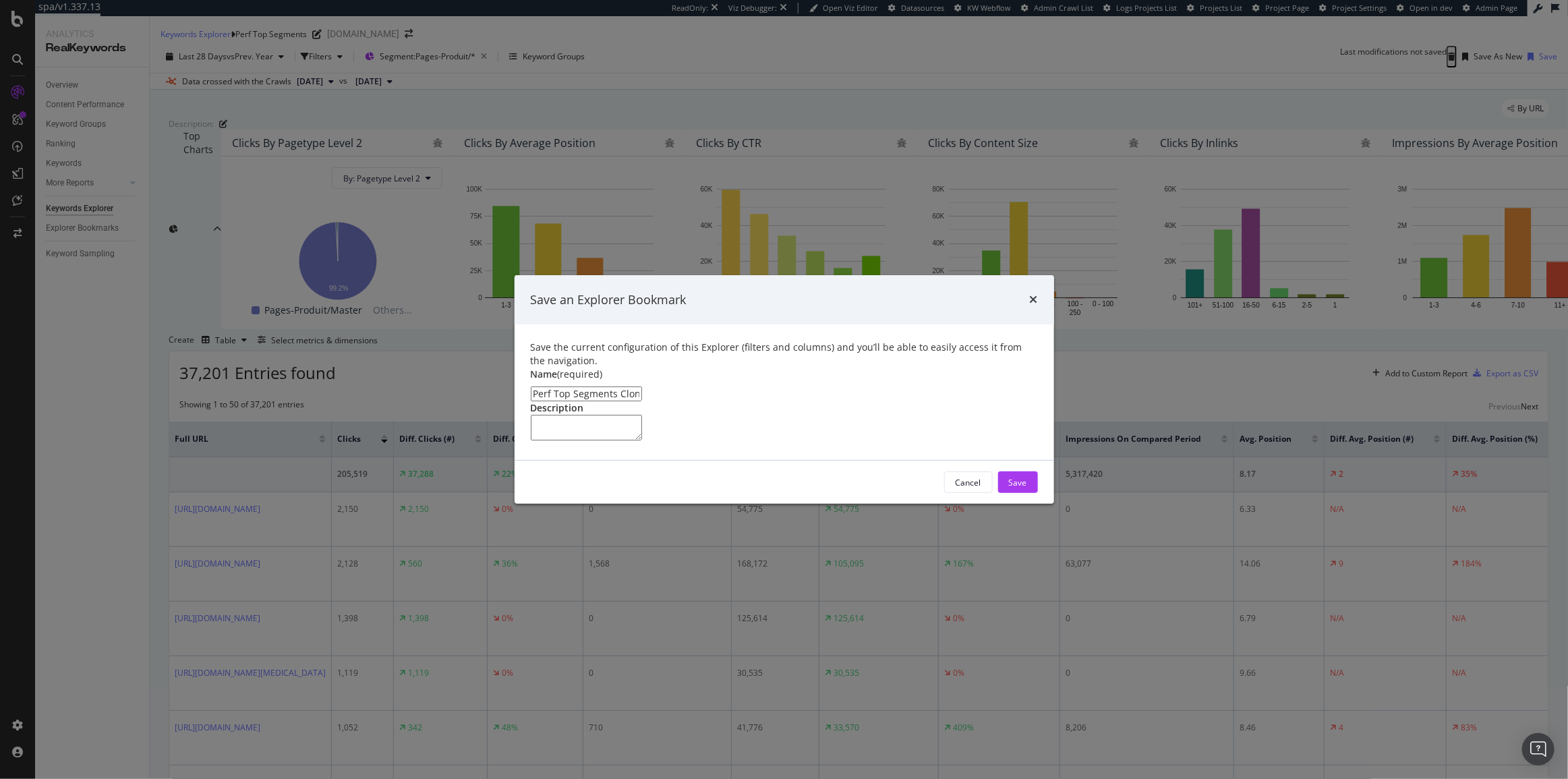
drag, startPoint x: 641, startPoint y: 343, endPoint x: 570, endPoint y: 353, distance: 71.7
click at [570, 353] on div "Save the current configuration of this Explorer (filters and columns) and you’l…" at bounding box center [784, 392] width 540 height 136
type input "Perf Top PDPs"
click at [1032, 494] on button "Save" at bounding box center [1018, 482] width 40 height 22
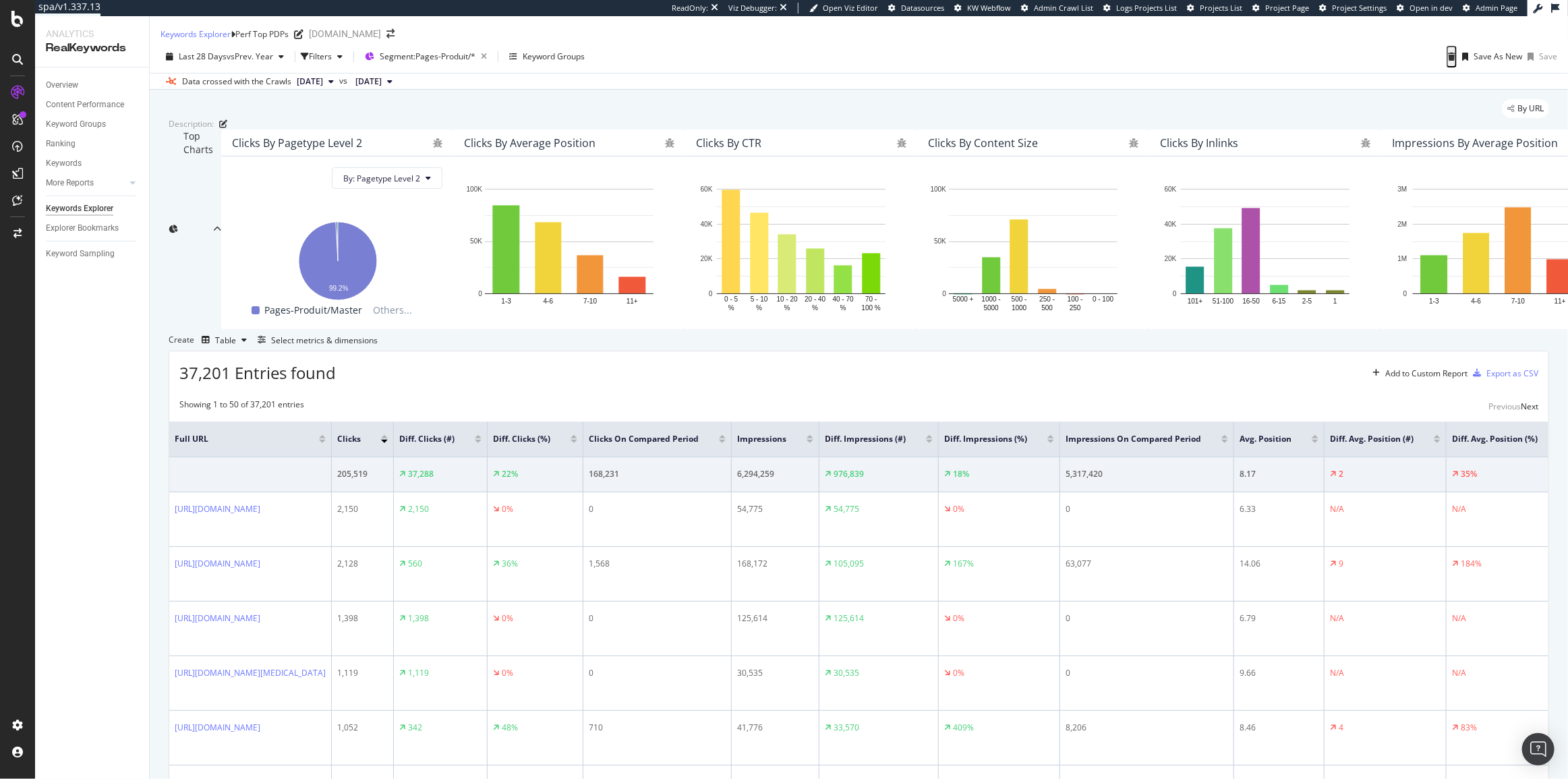
click at [458, 115] on div "By URL" at bounding box center [858, 108] width 1381 height 19
click at [81, 257] on div "PageWorkers" at bounding box center [77, 255] width 56 height 14
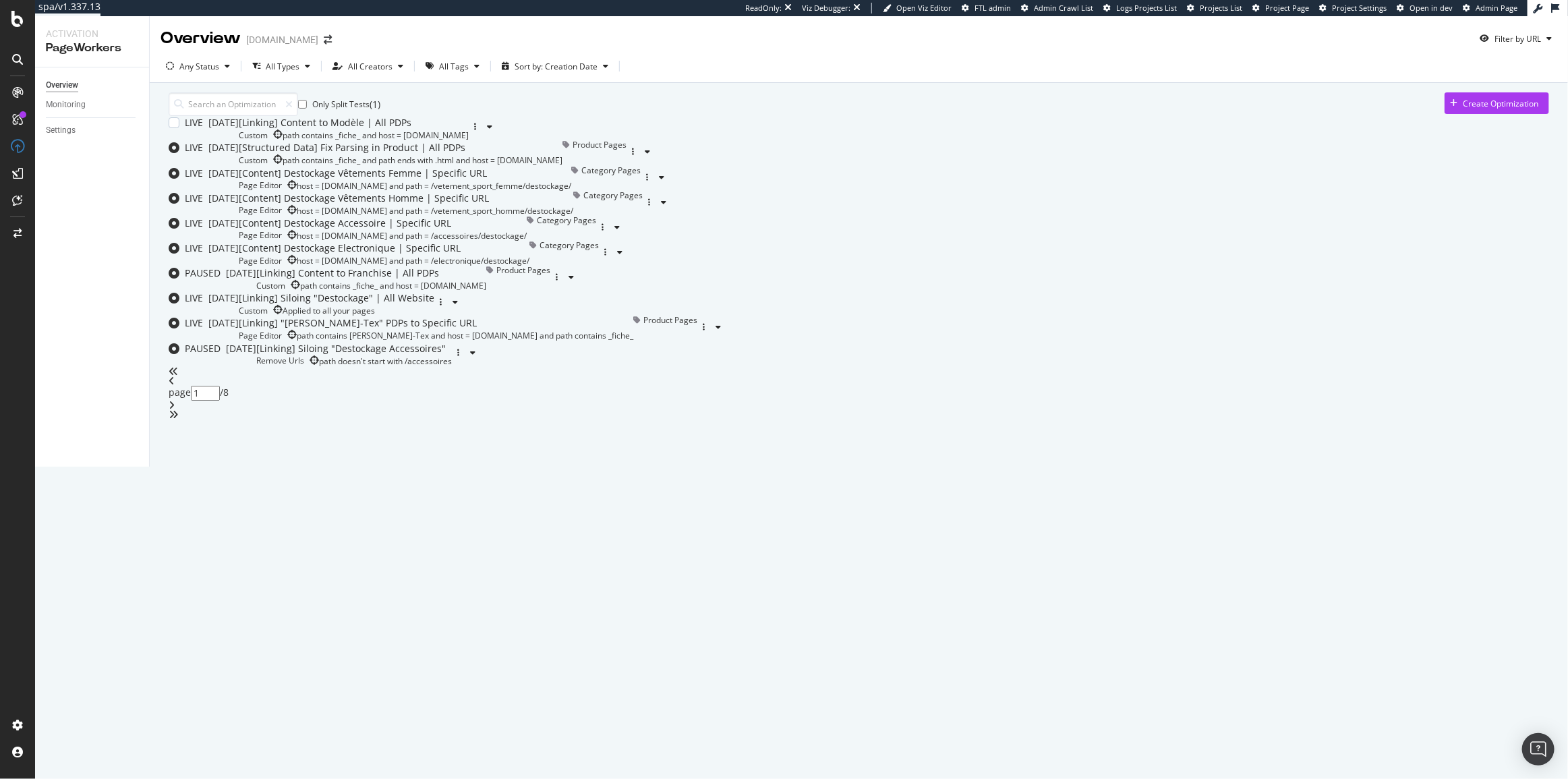
click at [732, 141] on div "LIVE [DATE] [Linking] Content to Modèle | All PDPs Custom path contains _fiche_…" at bounding box center [858, 128] width 1381 height 25
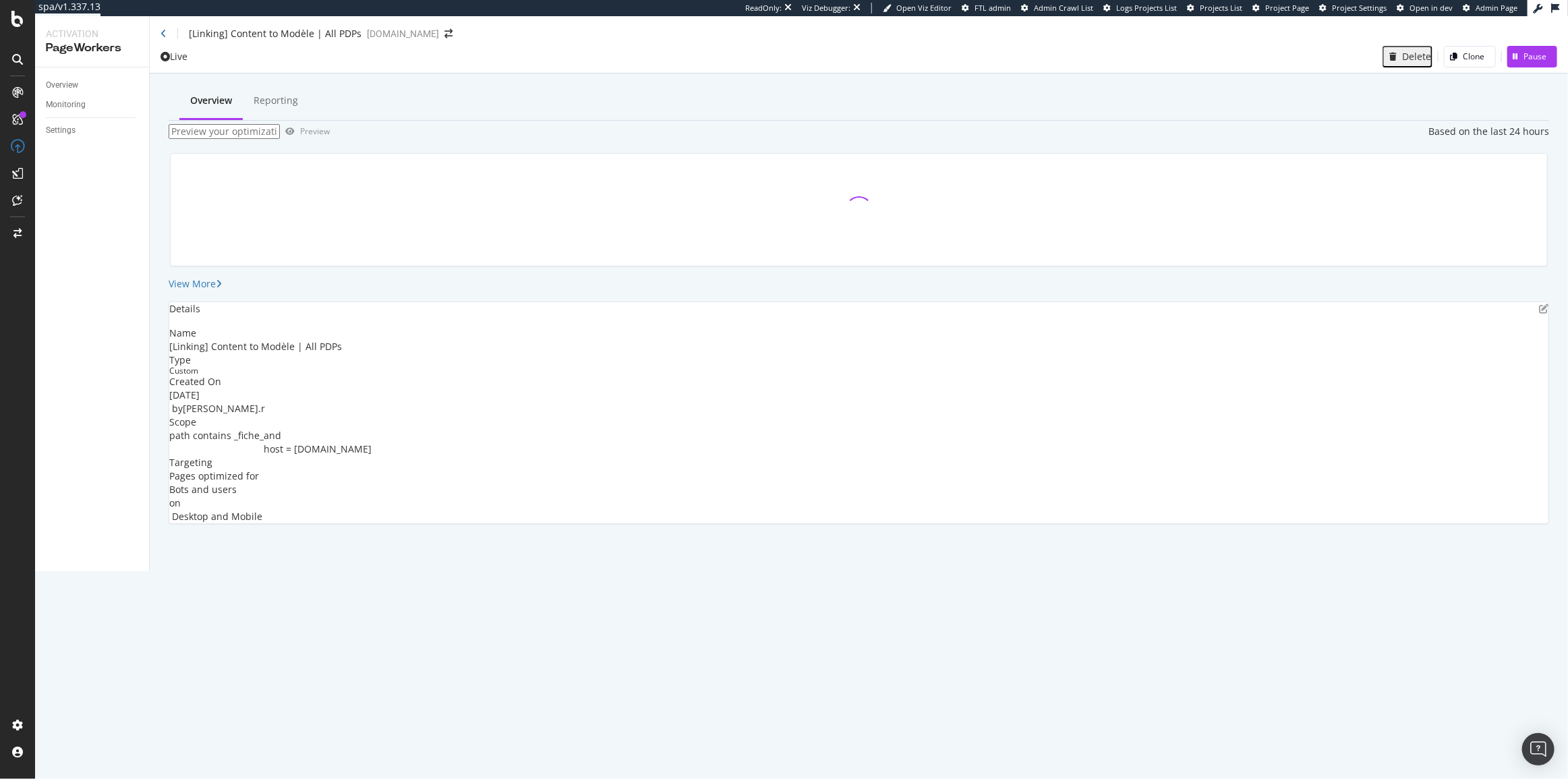
click at [157, 41] on div "[Linking] Content to Modèle | All PDPs [DOMAIN_NAME]" at bounding box center [858, 28] width 1418 height 24
click at [161, 38] on icon at bounding box center [163, 34] width 6 height 10
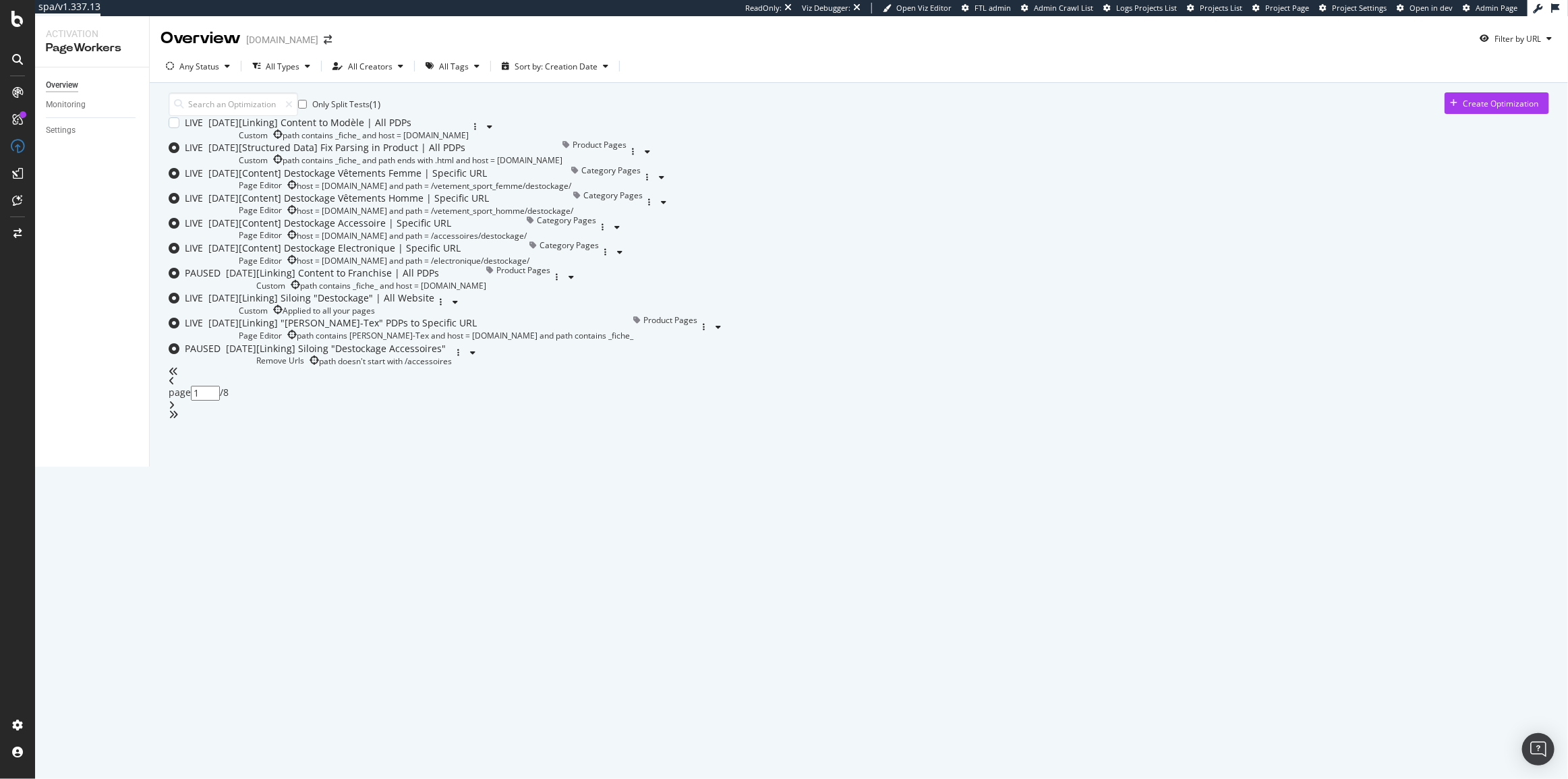
click at [403, 129] on div "[Linking] Content to Modèle | All PDPs" at bounding box center [354, 123] width 230 height 14
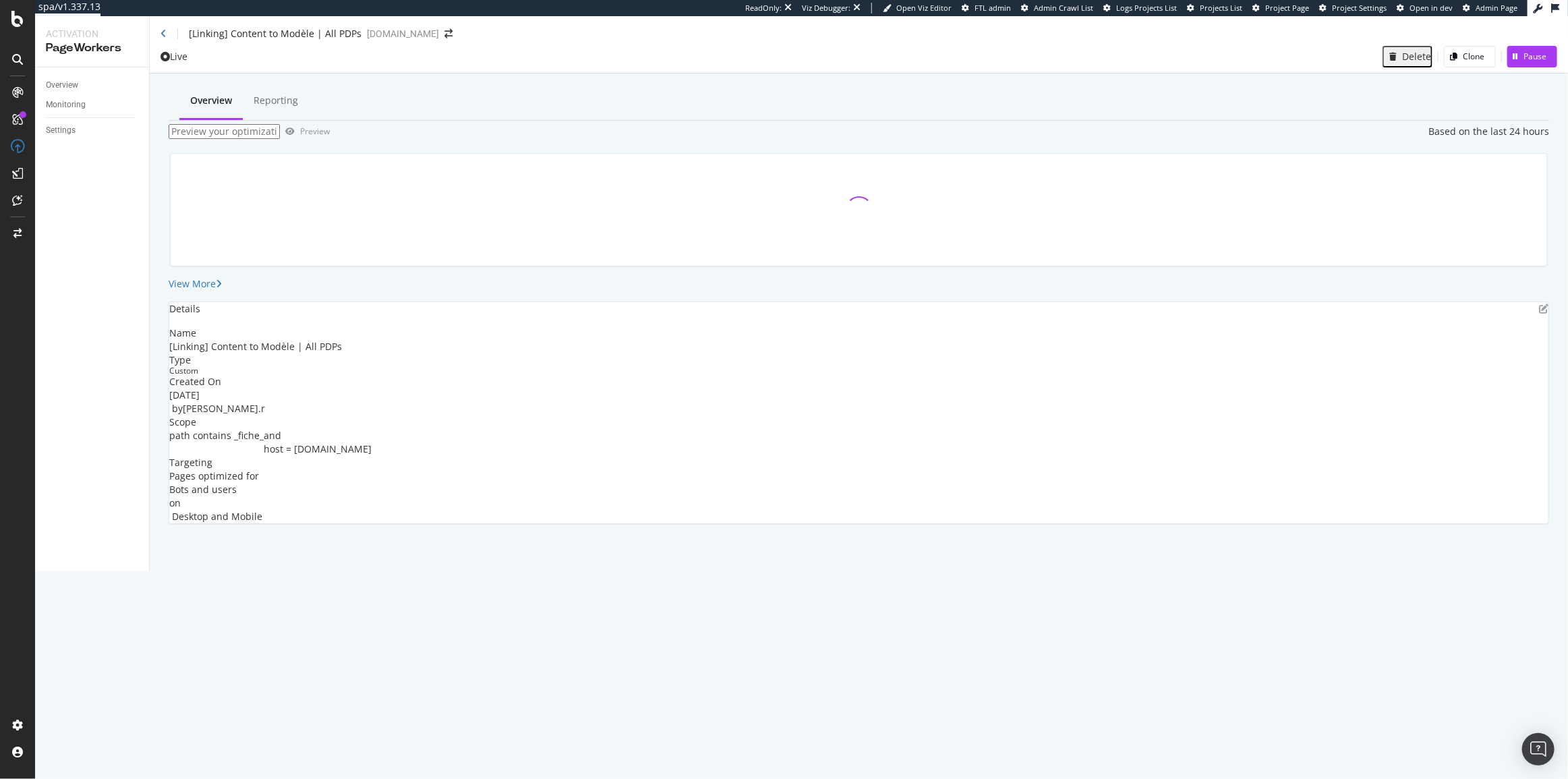
click at [159, 37] on div "[Linking] Content to Modèle | All PDPs [DOMAIN_NAME]" at bounding box center [858, 28] width 1418 height 24
click at [163, 38] on icon at bounding box center [163, 34] width 6 height 10
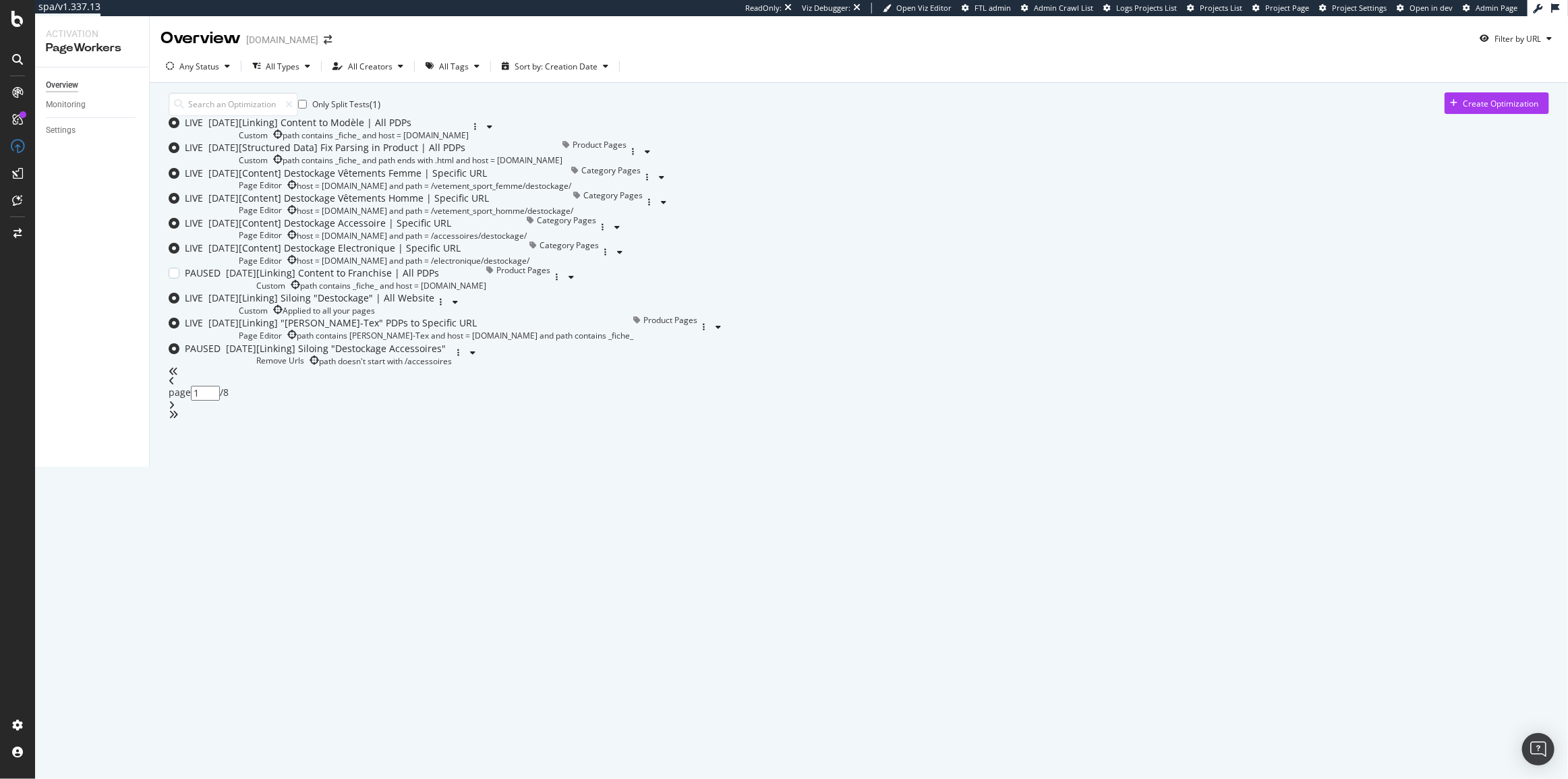
click at [486, 291] on div "Custom path contains _fiche_ and host = [DOMAIN_NAME]" at bounding box center [371, 285] width 230 height 11
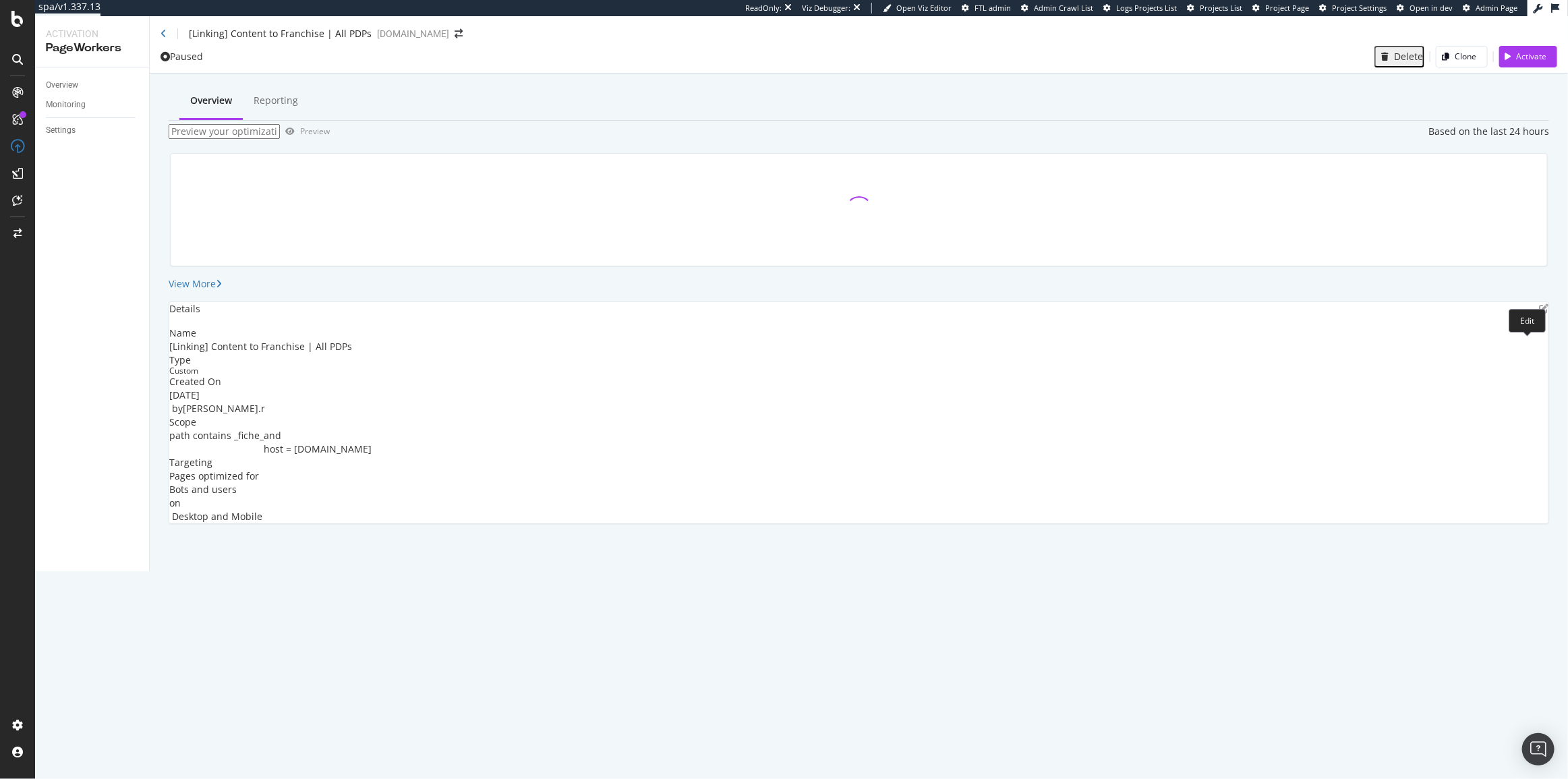
click at [1540, 314] on icon "pen-to-square" at bounding box center [1544, 309] width 10 height 10
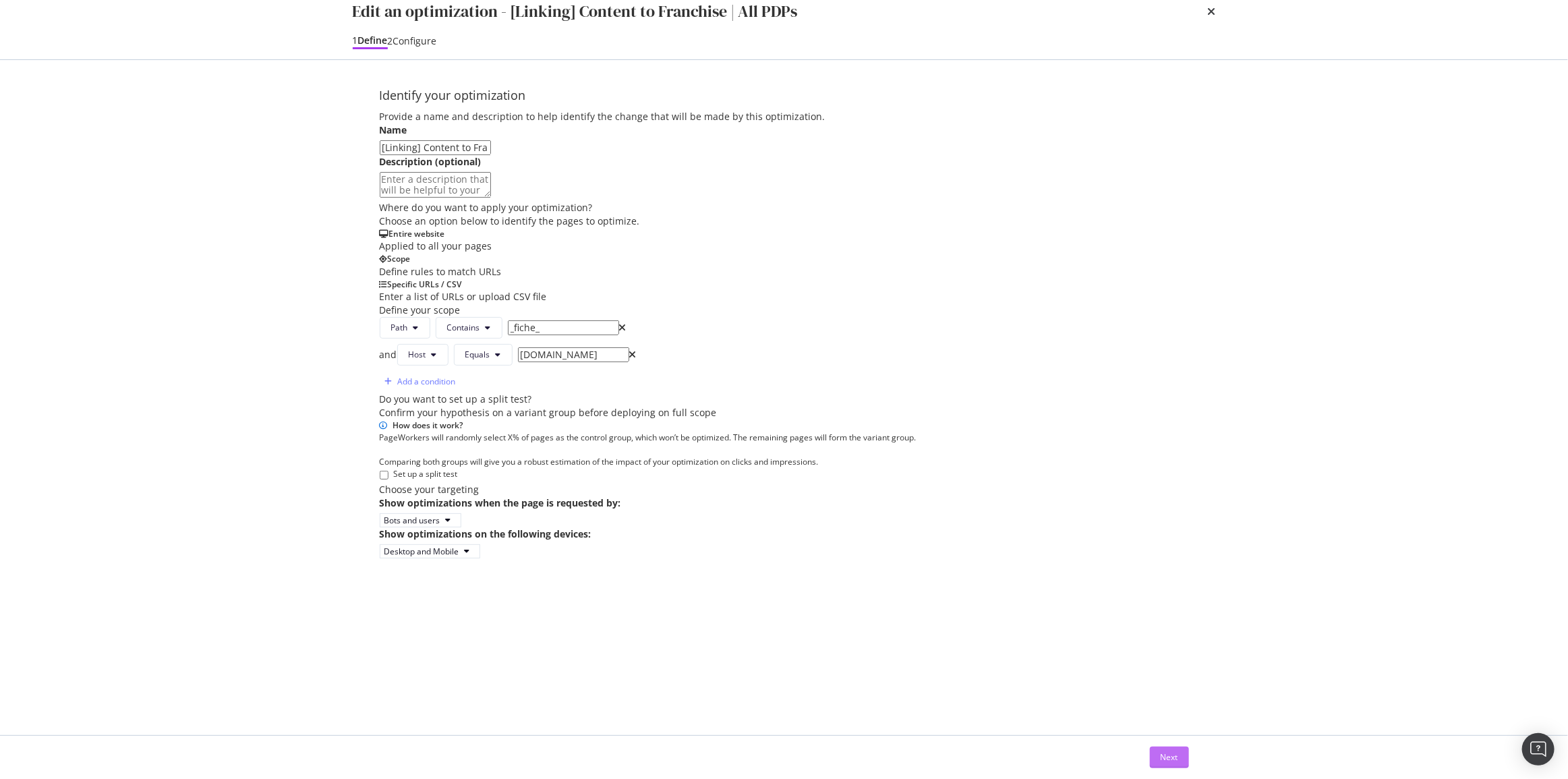
click at [1174, 766] on div "Next" at bounding box center [1170, 757] width 18 height 20
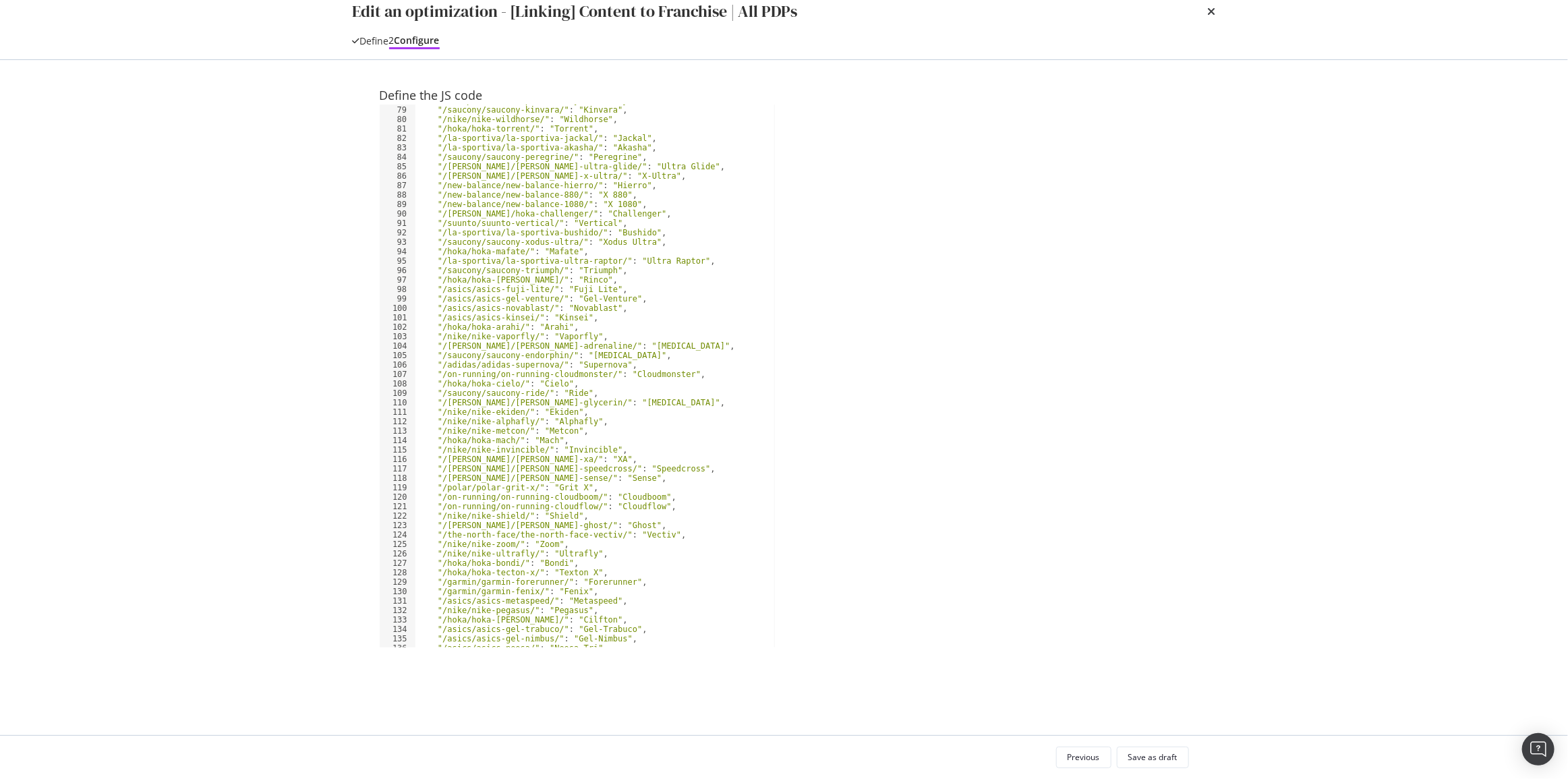
scroll to position [772, 0]
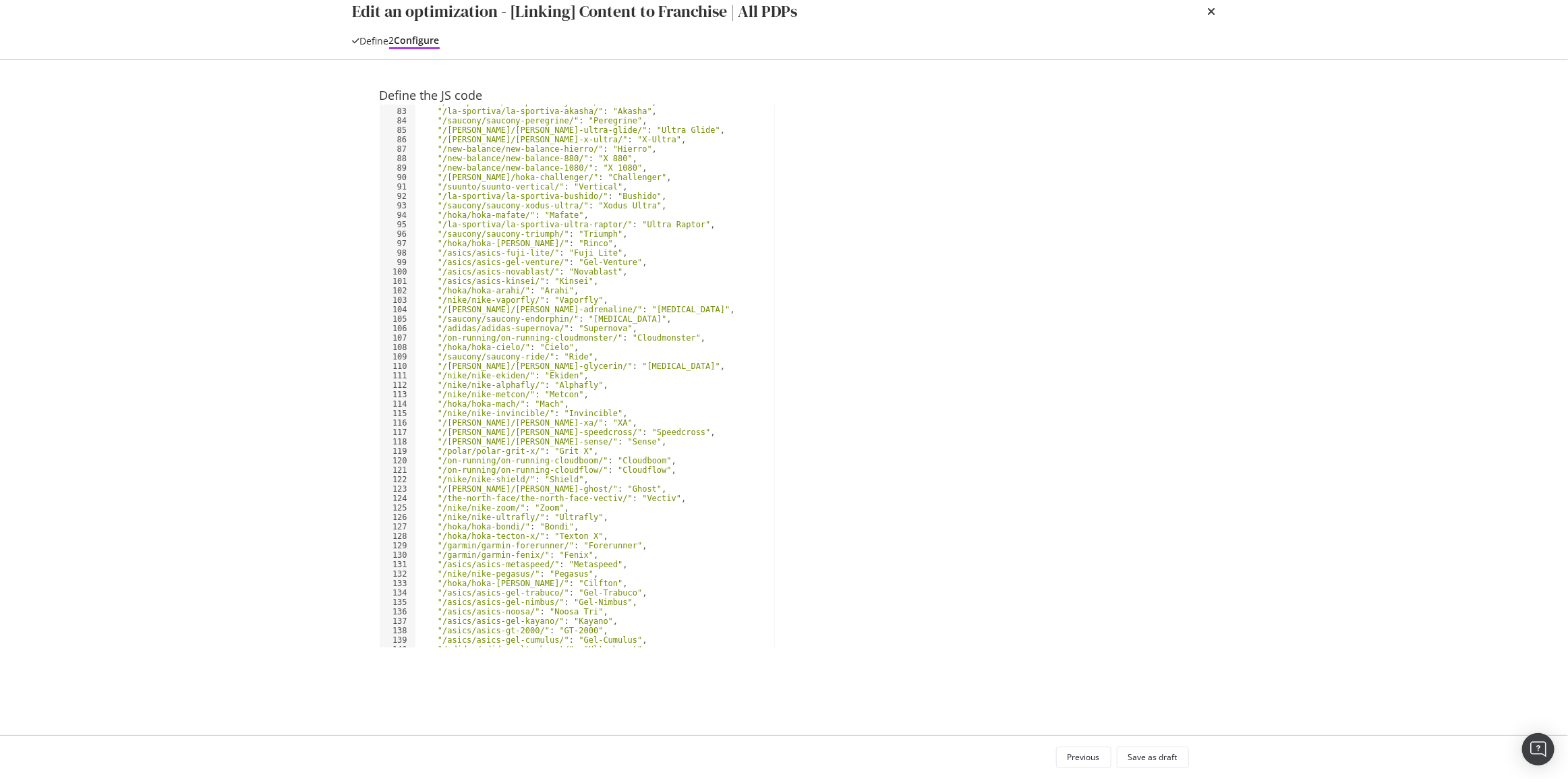
click at [549, 620] on div ""/la-sportiva/la-sportiva-jackal/" : "Jackal" , "/la-sportiva/la-sportiva-akash…" at bounding box center [797, 377] width 764 height 561
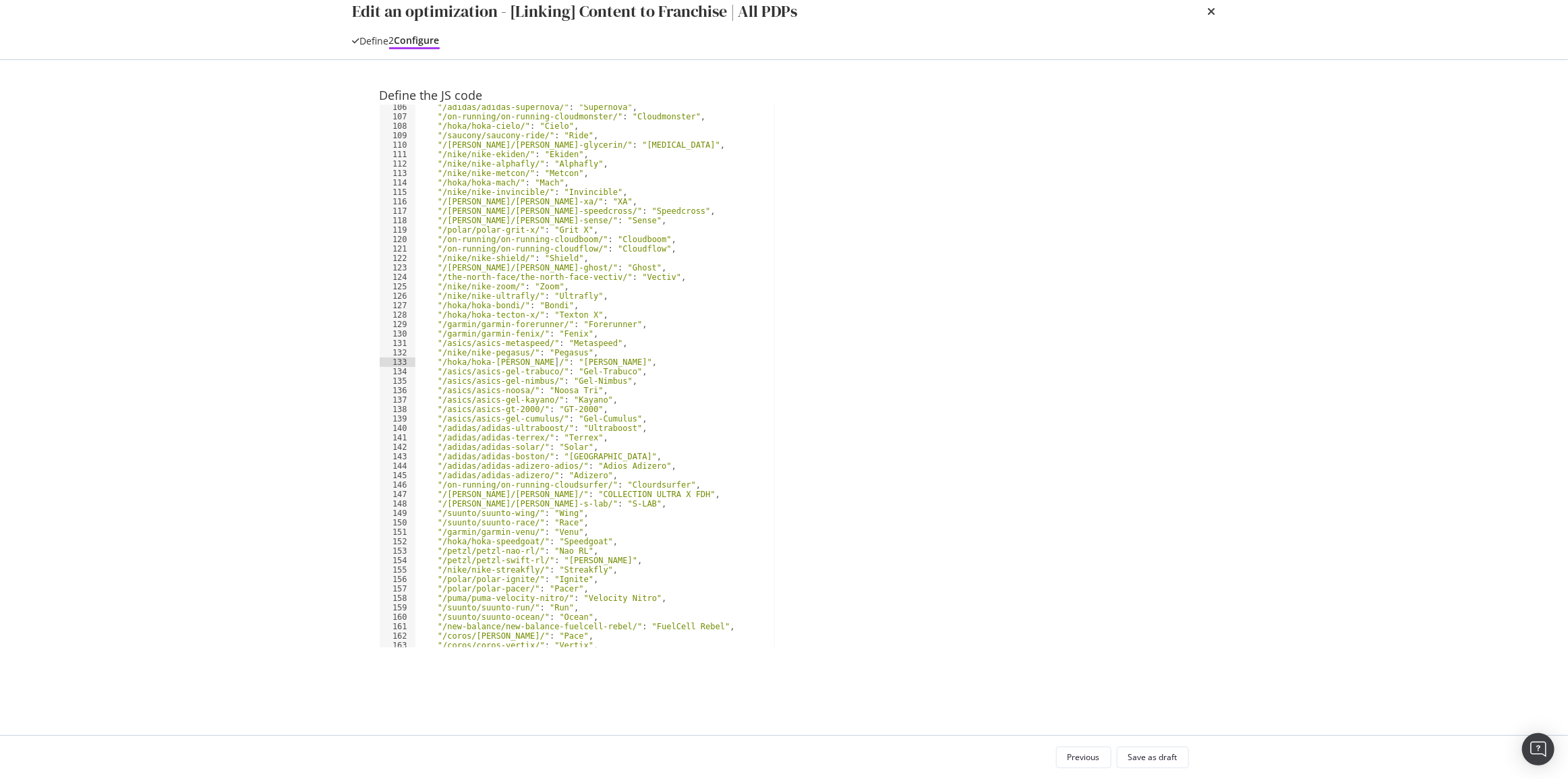
scroll to position [1067, 0]
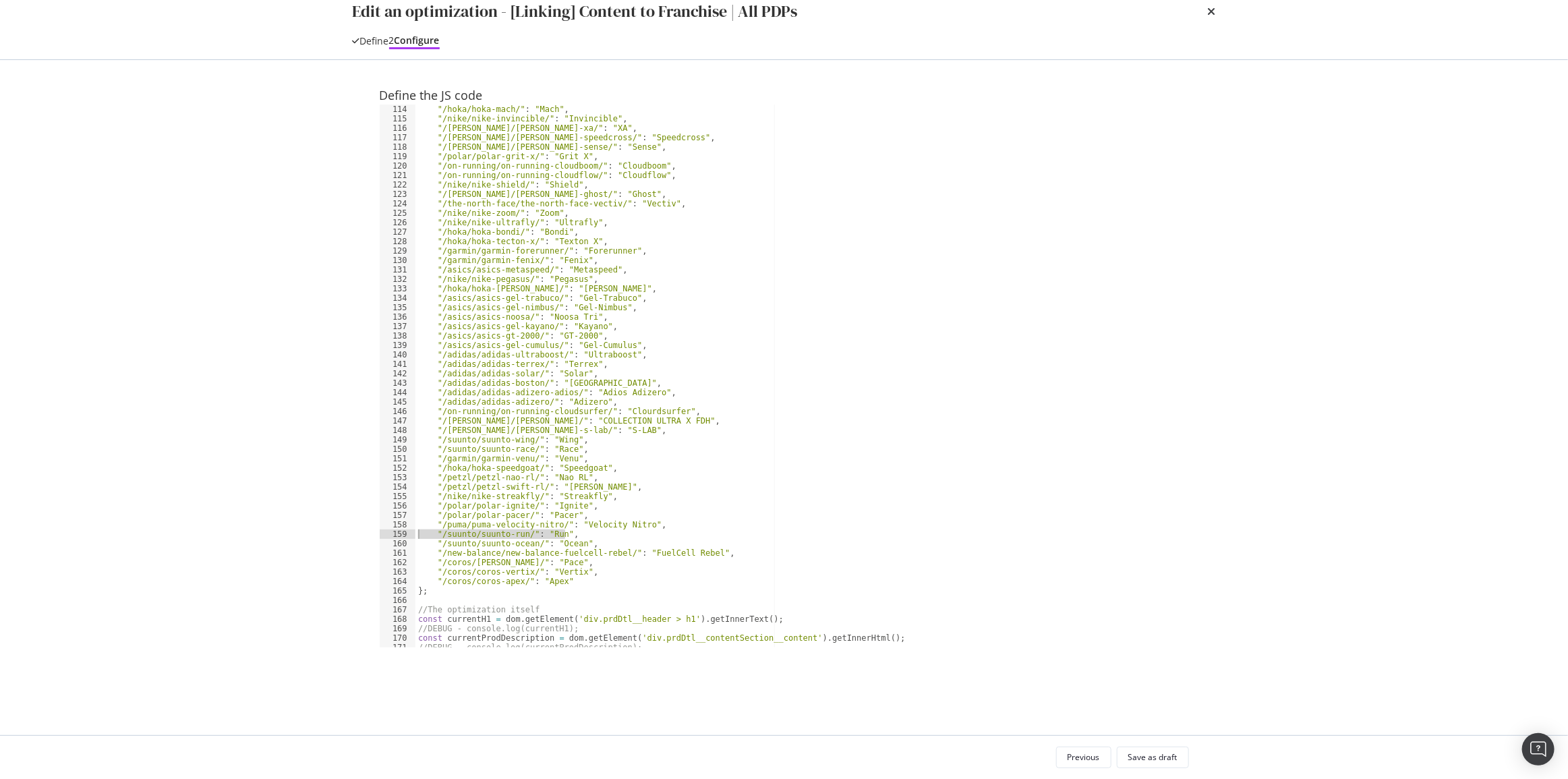
drag, startPoint x: 573, startPoint y: 574, endPoint x: 358, endPoint y: 573, distance: 215.0
click at [358, 573] on div "Define the JS code "/hoka/hoka-[PERSON_NAME]/": "[GEOGRAPHIC_DATA]", 113 114 11…" at bounding box center [784, 398] width 863 height 676
type textarea ""/suunto/suunto-run/": "Run","
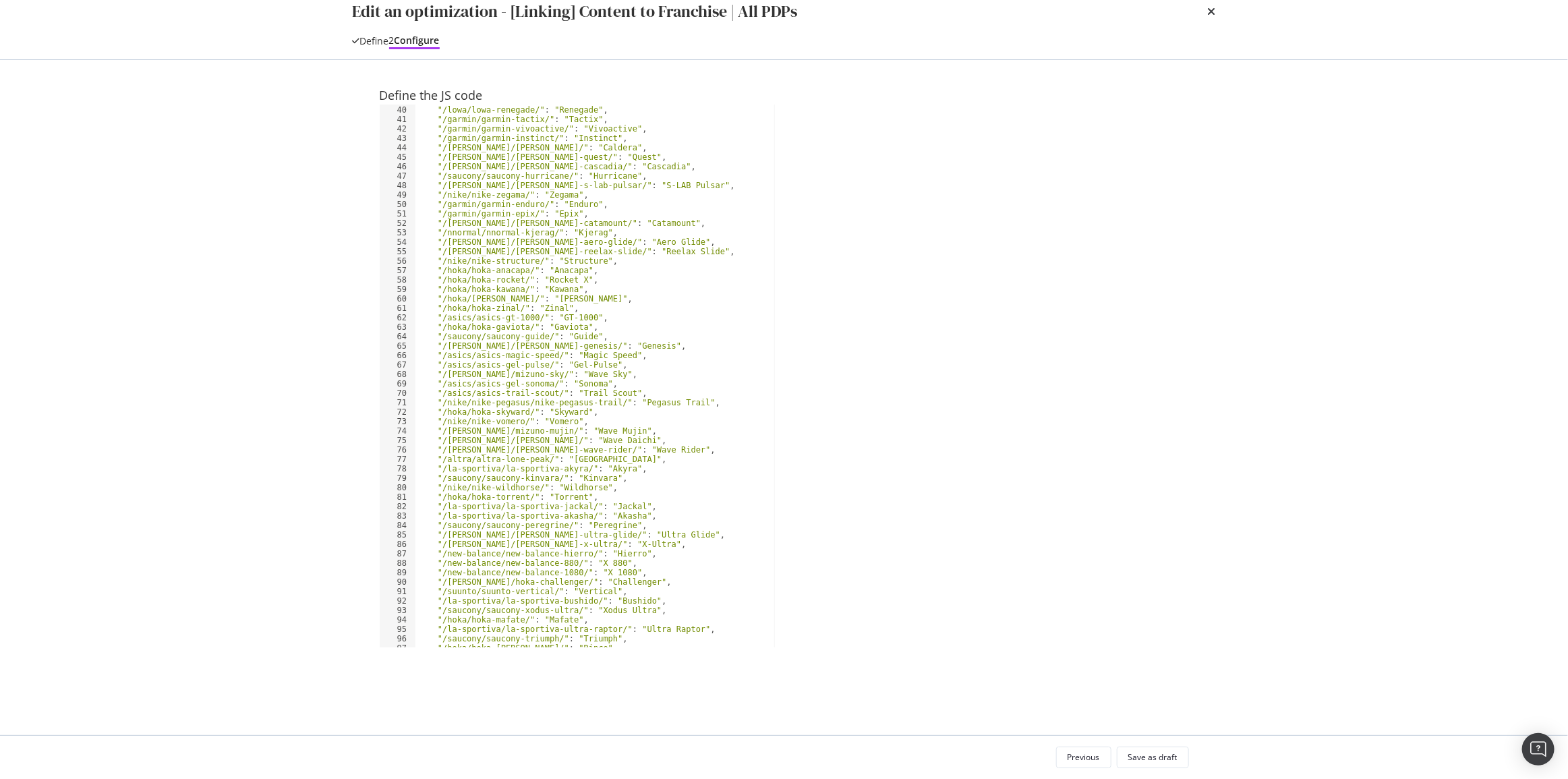
scroll to position [147, 0]
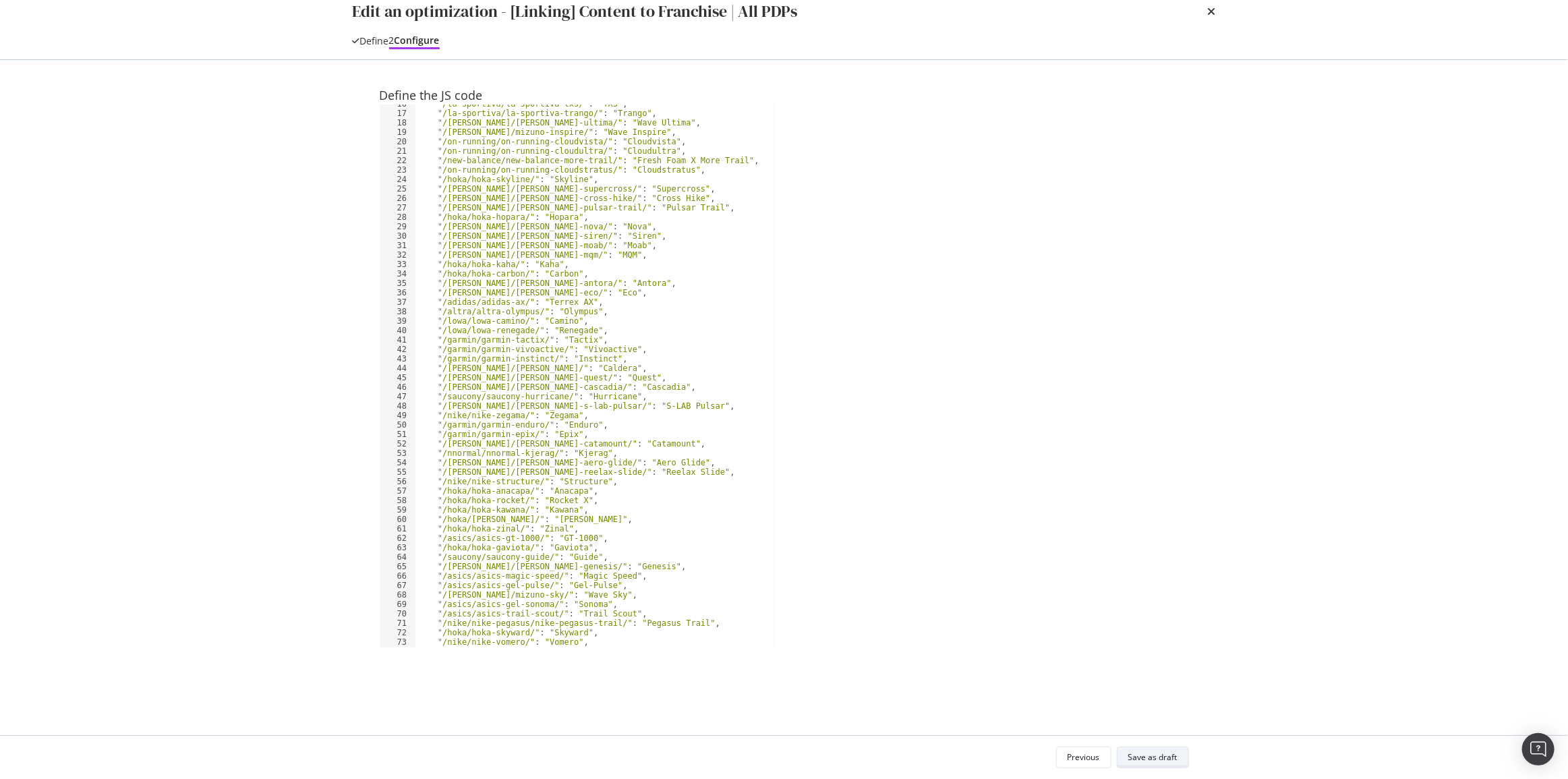
type textarea ""/puma/puma-velocity-nitro/": "Velocity Nitro","
click at [1185, 761] on button "Save as draft" at bounding box center [1153, 758] width 72 height 22
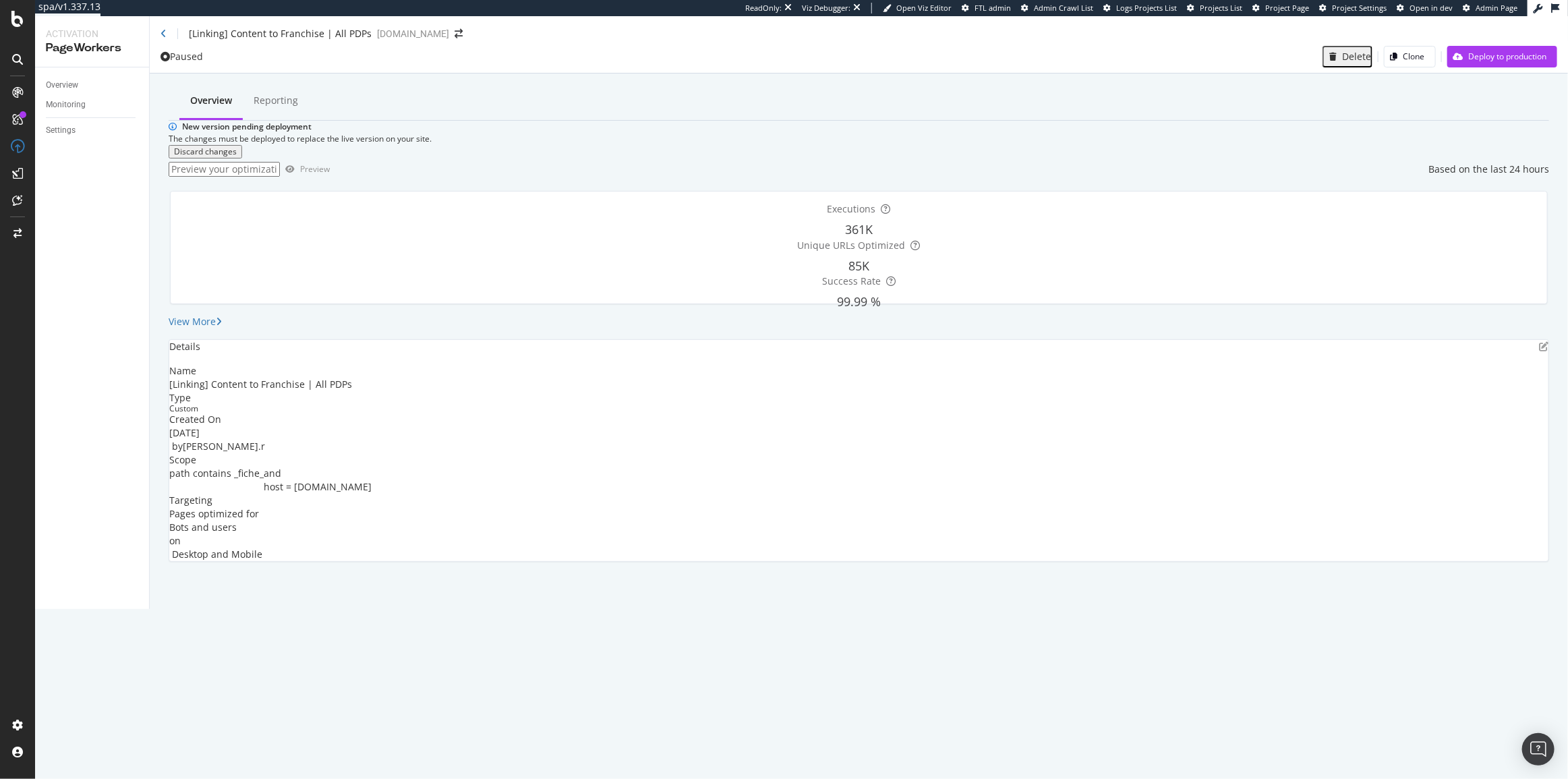
click at [1472, 779] on div "Optimization saved as a draft!" at bounding box center [784, 786] width 1568 height 14
click at [1483, 67] on div "Deploy to production" at bounding box center [1497, 56] width 99 height 20
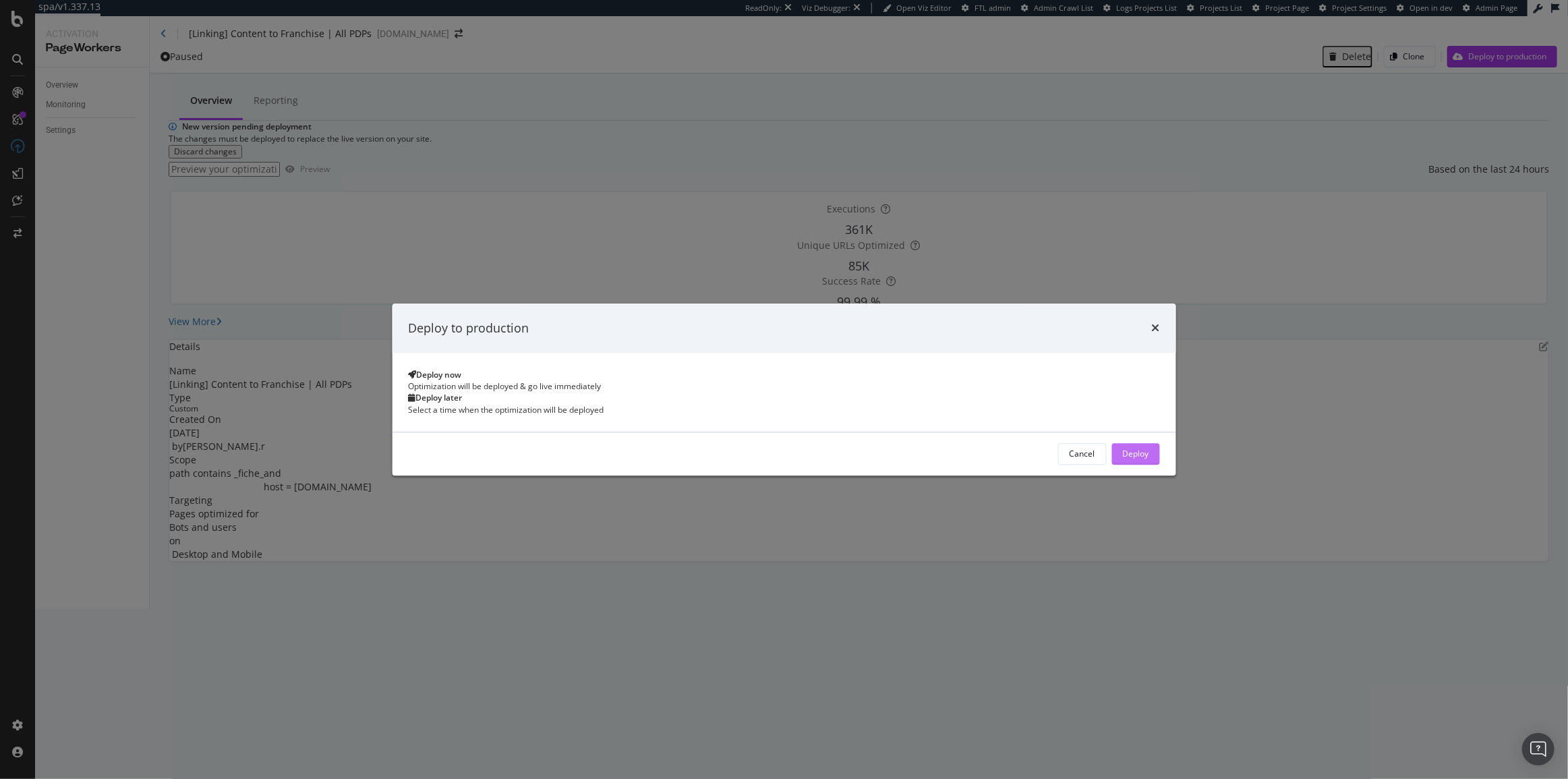
click at [1123, 455] on div "Deploy" at bounding box center [1136, 454] width 26 height 20
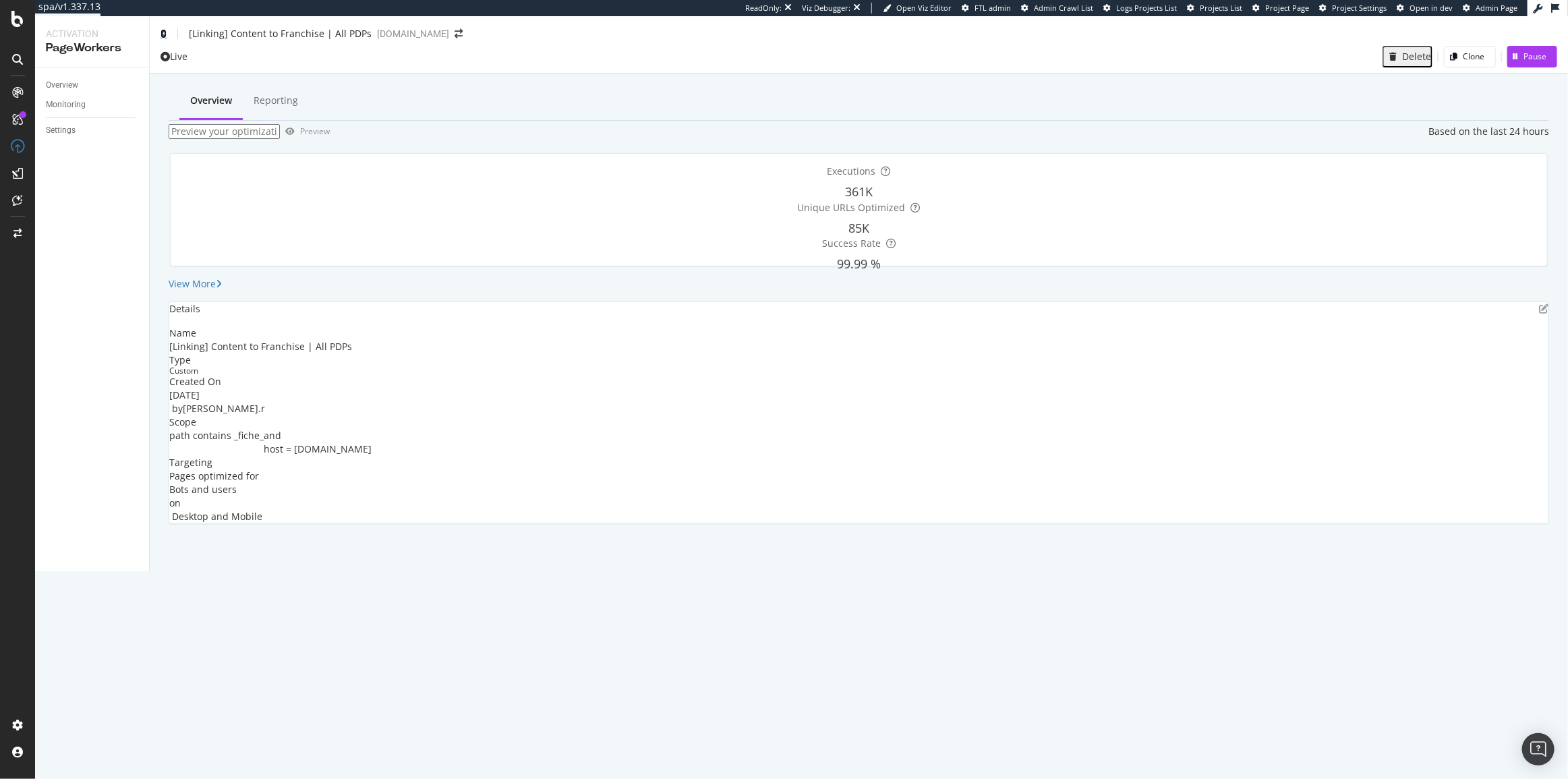
click at [163, 33] on icon at bounding box center [163, 34] width 6 height 10
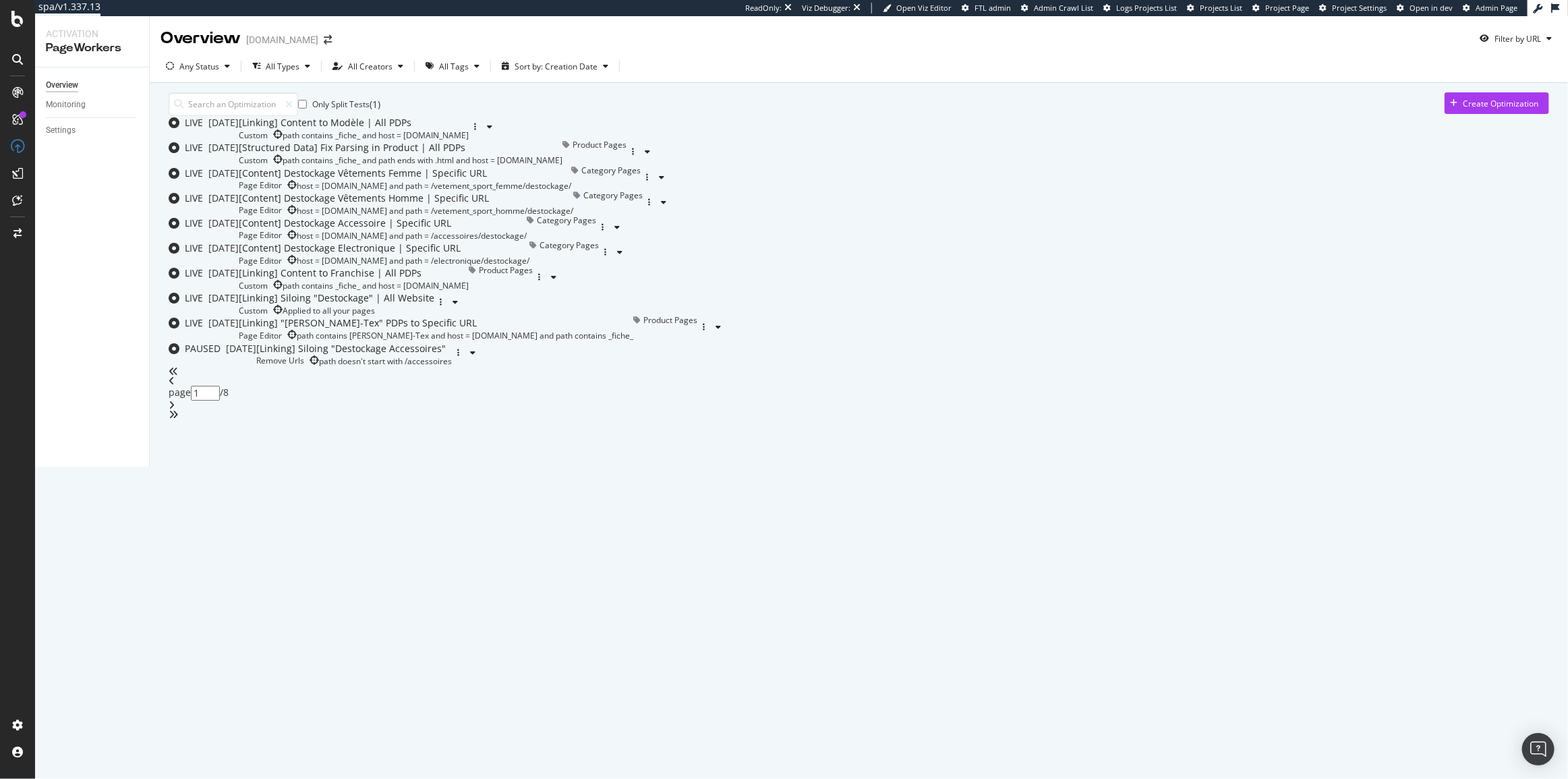
click at [732, 112] on div "Only Split Tests ( 1 ) Create Optimization" at bounding box center [858, 104] width 1381 height 24
